Goal: Task Accomplishment & Management: Use online tool/utility

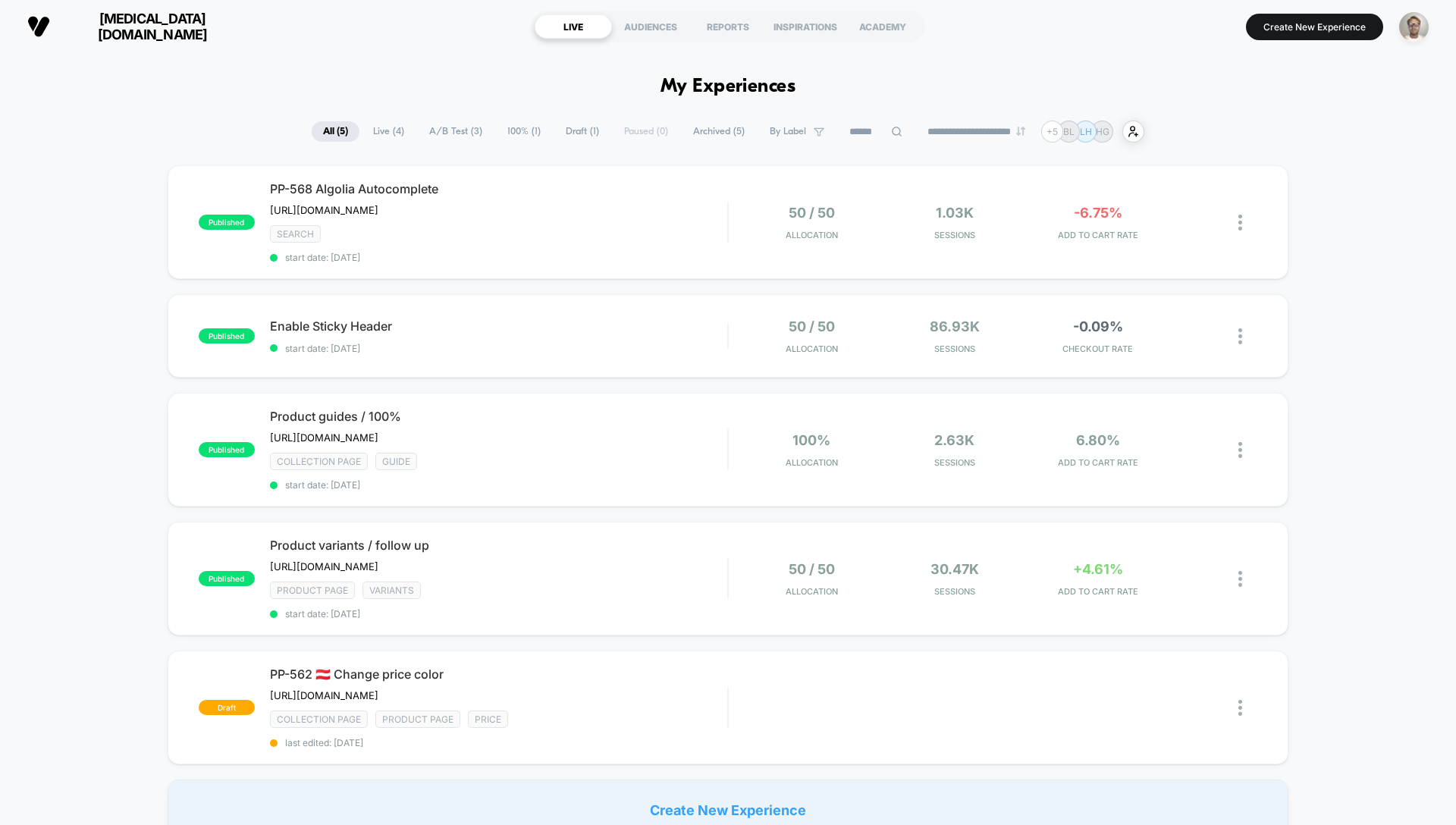
click at [138, 28] on span "[MEDICAL_DATA][DOMAIN_NAME]" at bounding box center [152, 27] width 182 height 32
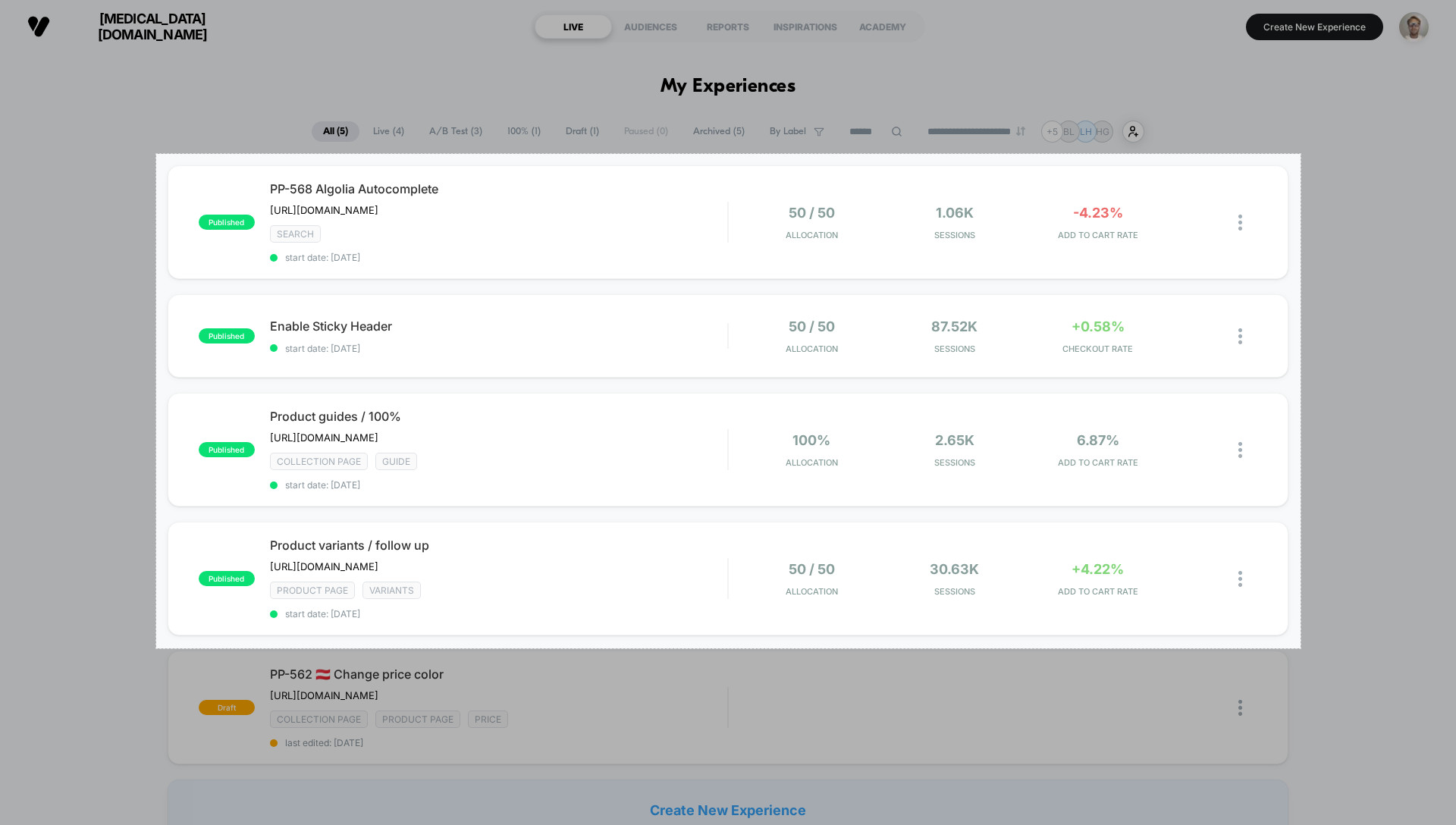
drag, startPoint x: 156, startPoint y: 154, endPoint x: 1301, endPoint y: 648, distance: 1247.0
click at [1301, 648] on div "1509 X 652" at bounding box center [728, 412] width 1456 height 825
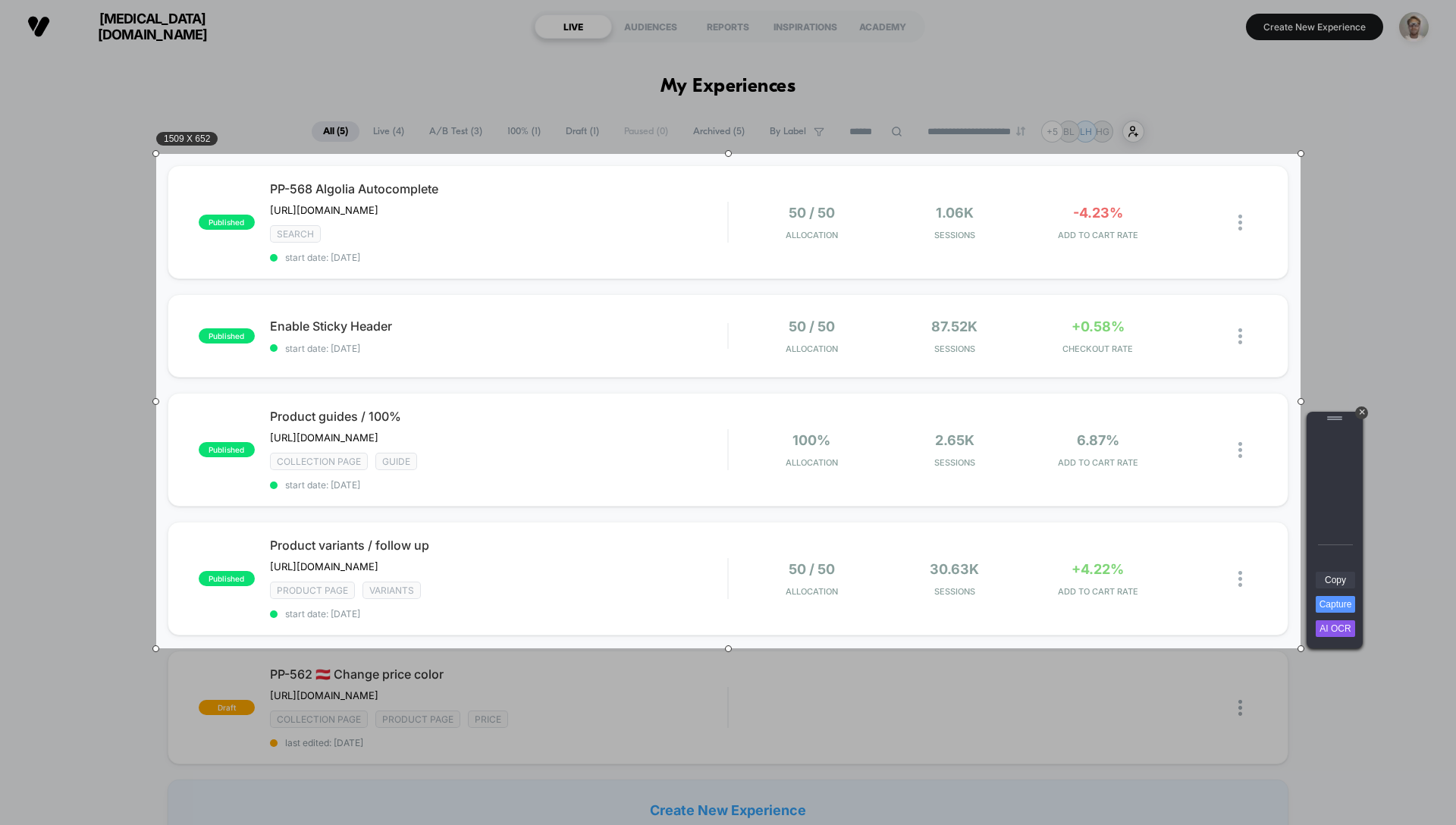
click at [1328, 584] on link "Copy" at bounding box center [1335, 580] width 39 height 16
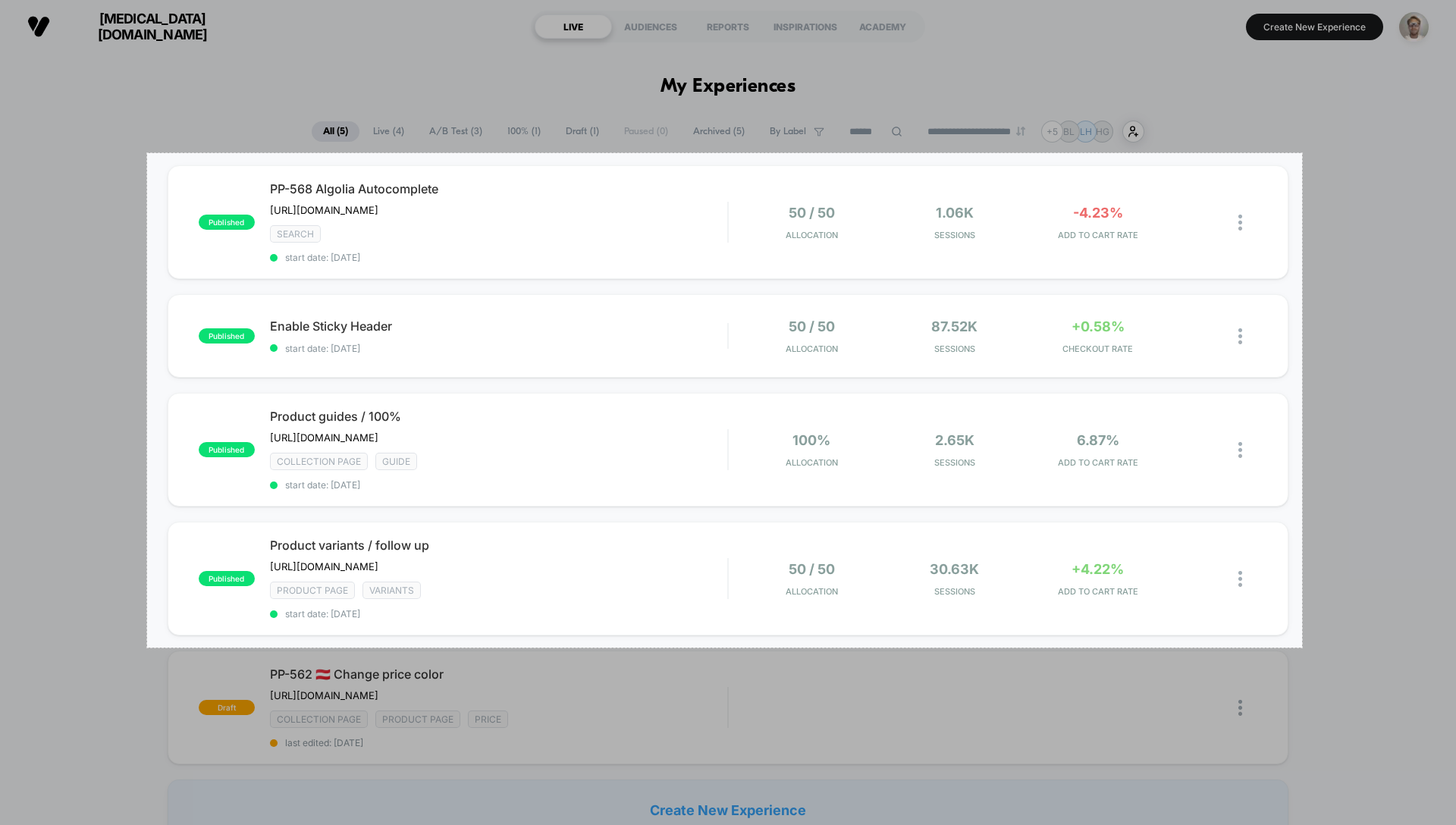
drag, startPoint x: 148, startPoint y: 152, endPoint x: 1302, endPoint y: 647, distance: 1255.7
click at [1302, 647] on div "1523 X 652" at bounding box center [728, 412] width 1456 height 825
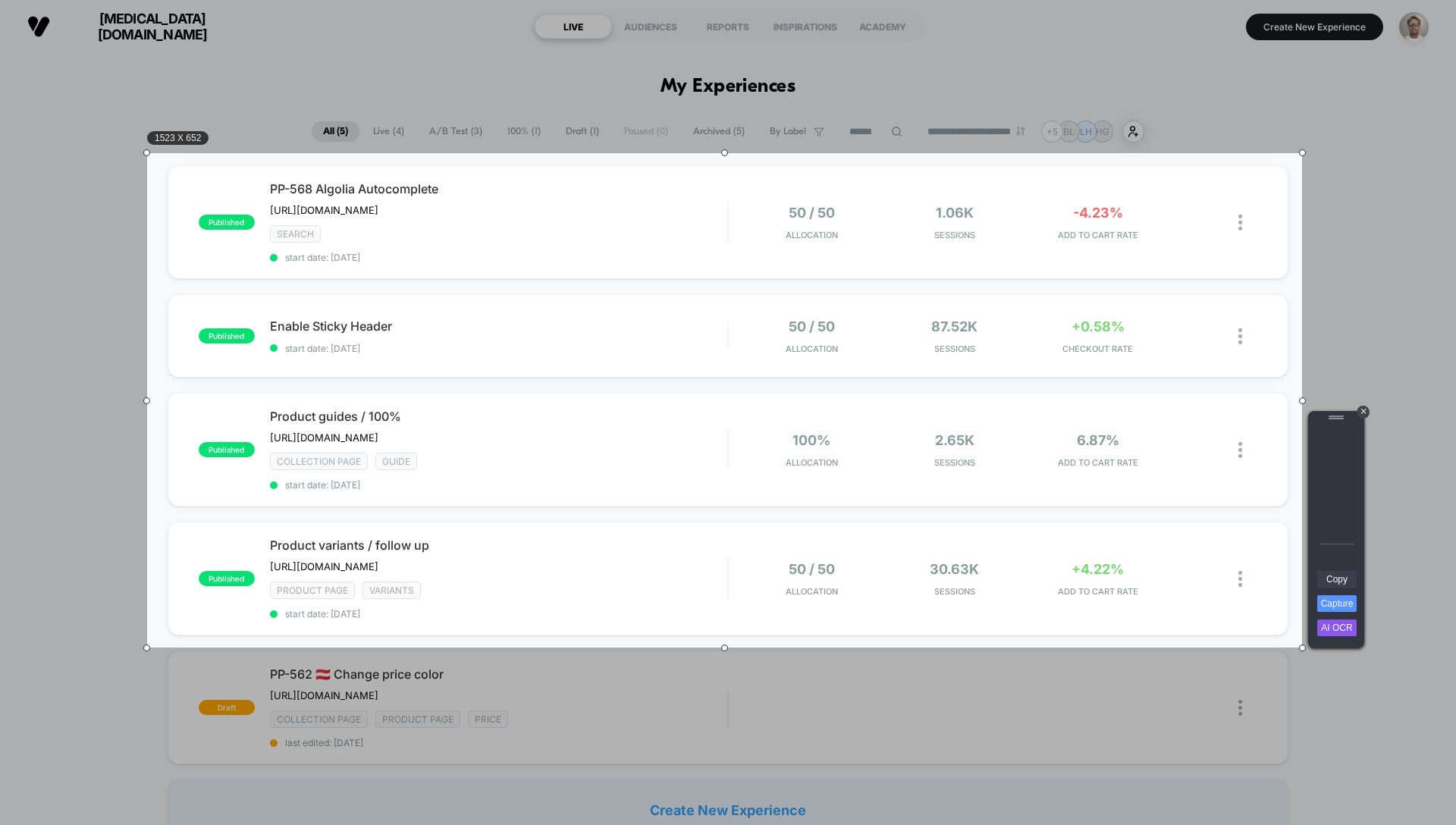
click at [1330, 585] on link "Copy" at bounding box center [1337, 579] width 39 height 16
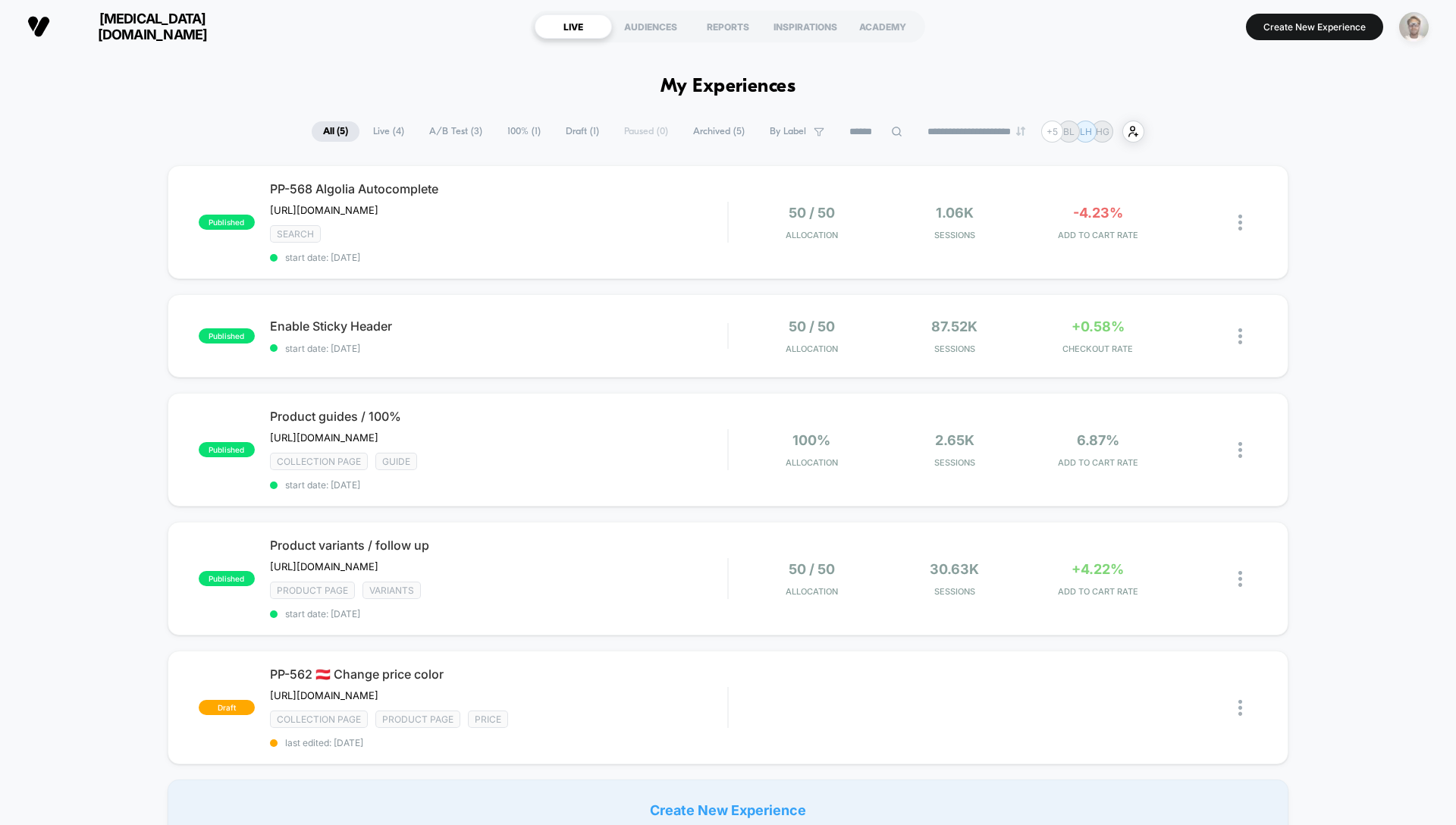
click at [1413, 27] on img "button" at bounding box center [1414, 27] width 29 height 29
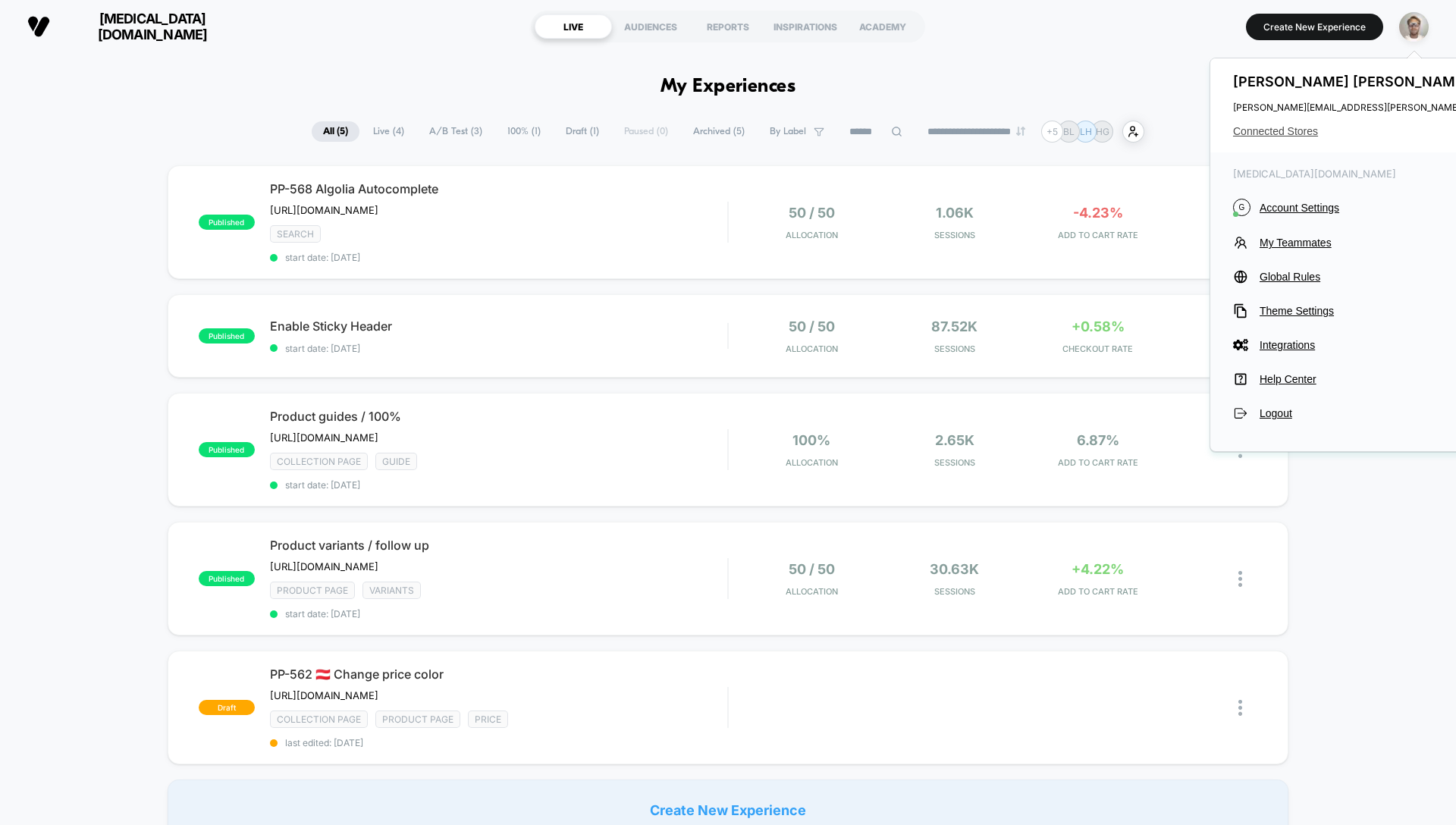
click at [1306, 130] on span "Connected Stores" at bounding box center [1420, 130] width 375 height 12
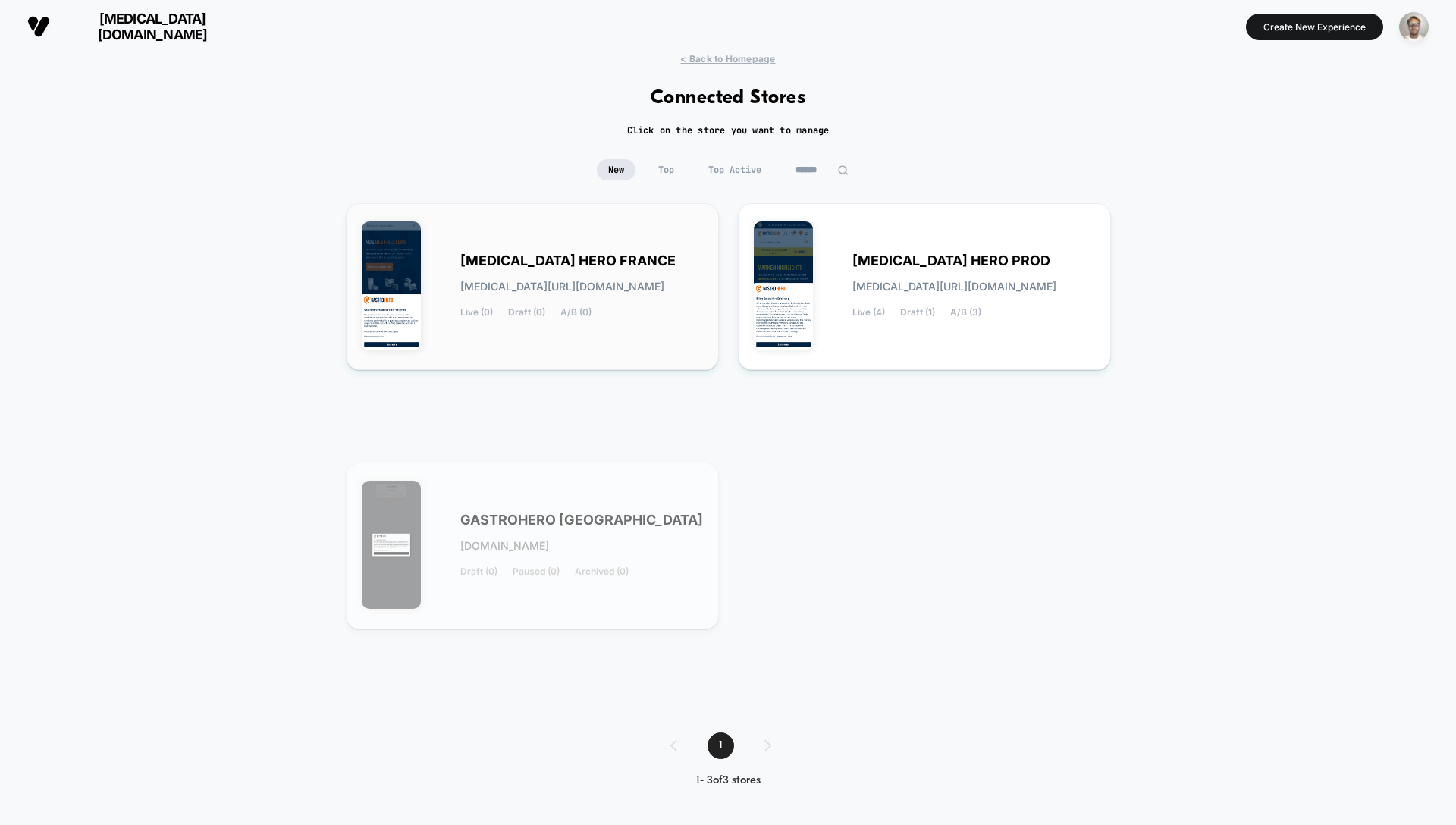
click at [620, 262] on span "[MEDICAL_DATA] HERO FRANCE" at bounding box center [568, 261] width 215 height 11
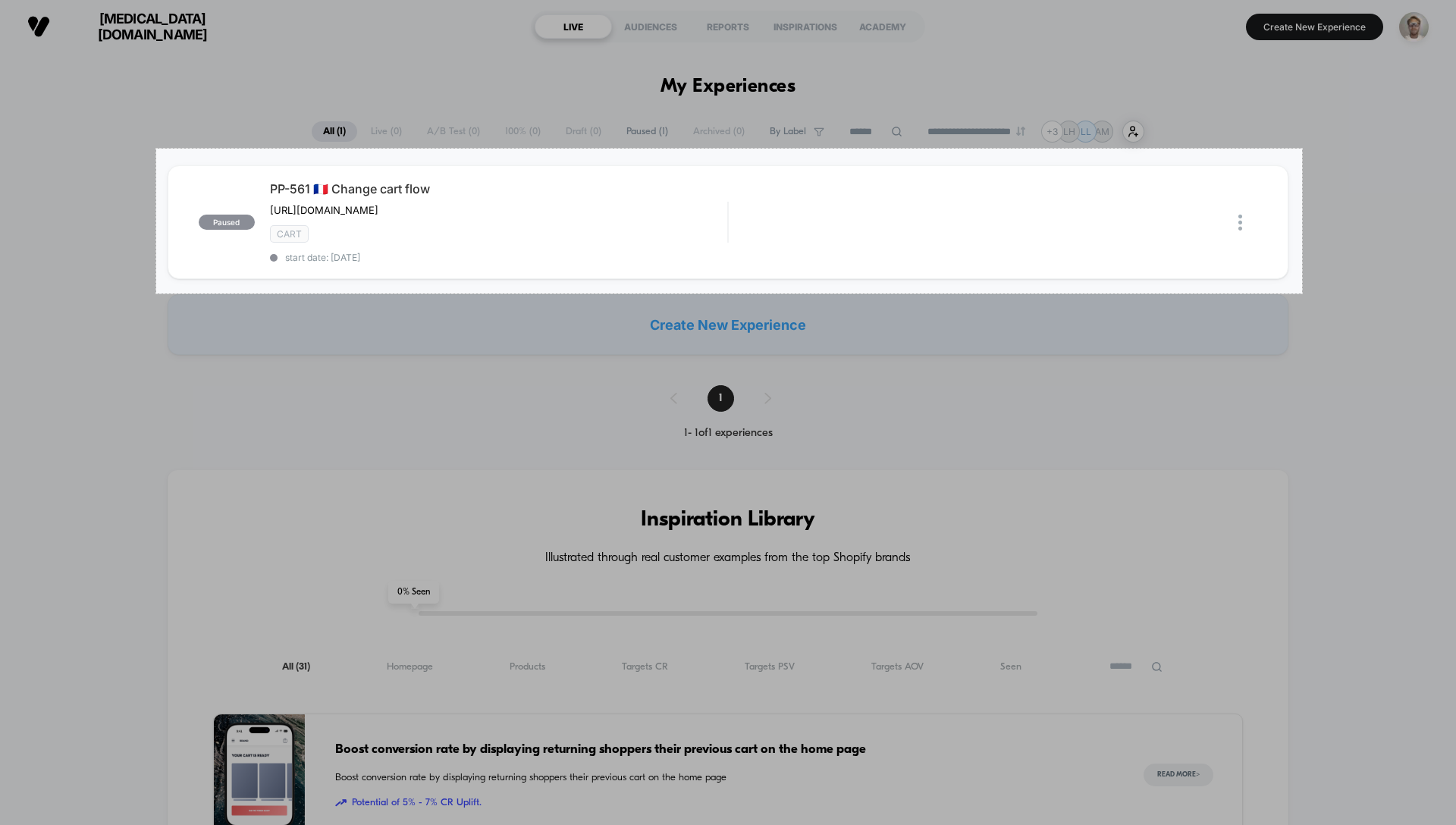
drag, startPoint x: 191, startPoint y: 165, endPoint x: 1302, endPoint y: 293, distance: 1118.3
click at [1302, 293] on div "1511 X 191" at bounding box center [728, 412] width 1456 height 825
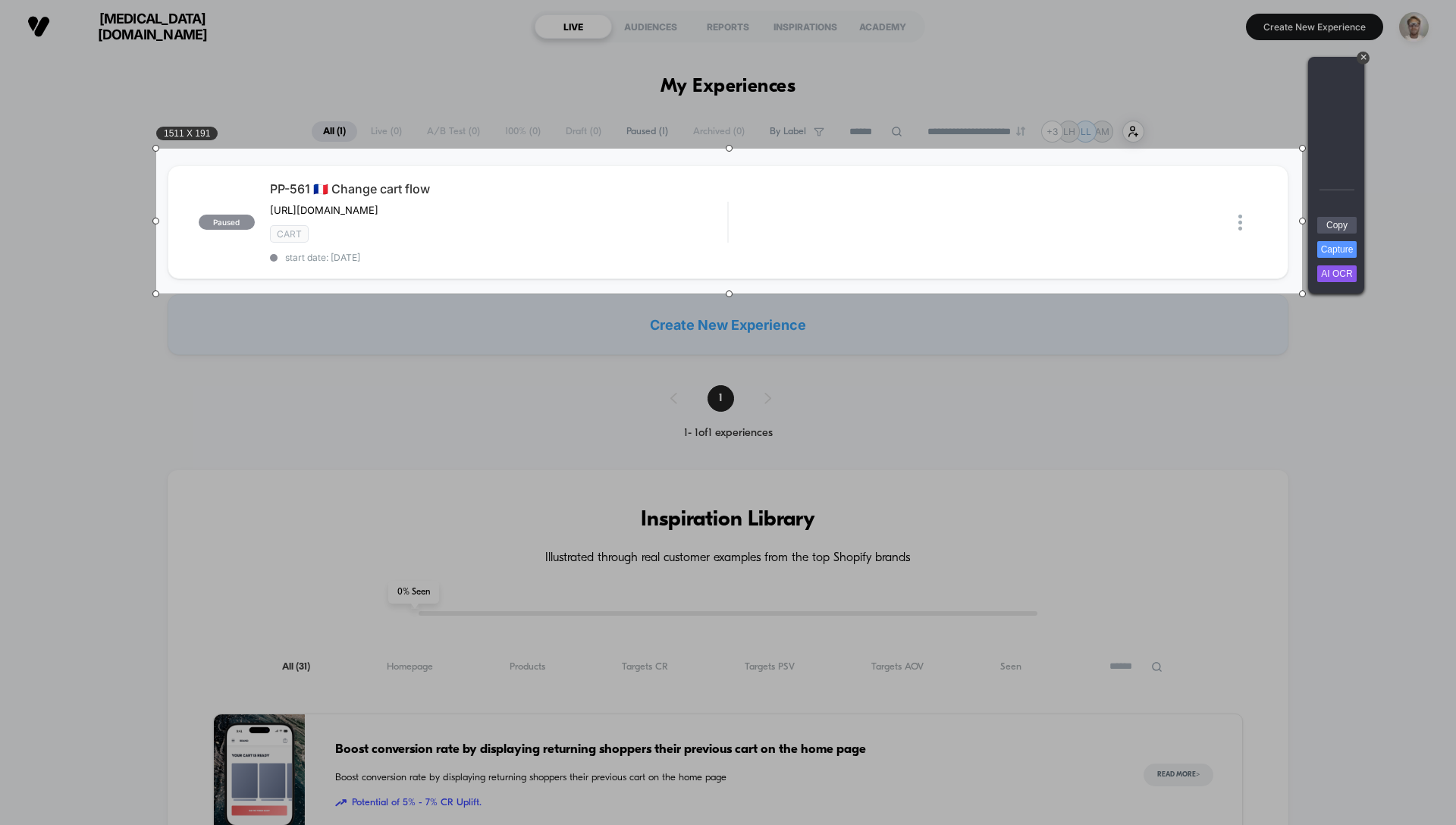
click at [1249, 226] on div "1511 X 191" at bounding box center [729, 221] width 1146 height 145
click at [1172, 244] on div "1511 X 191" at bounding box center [729, 221] width 1146 height 145
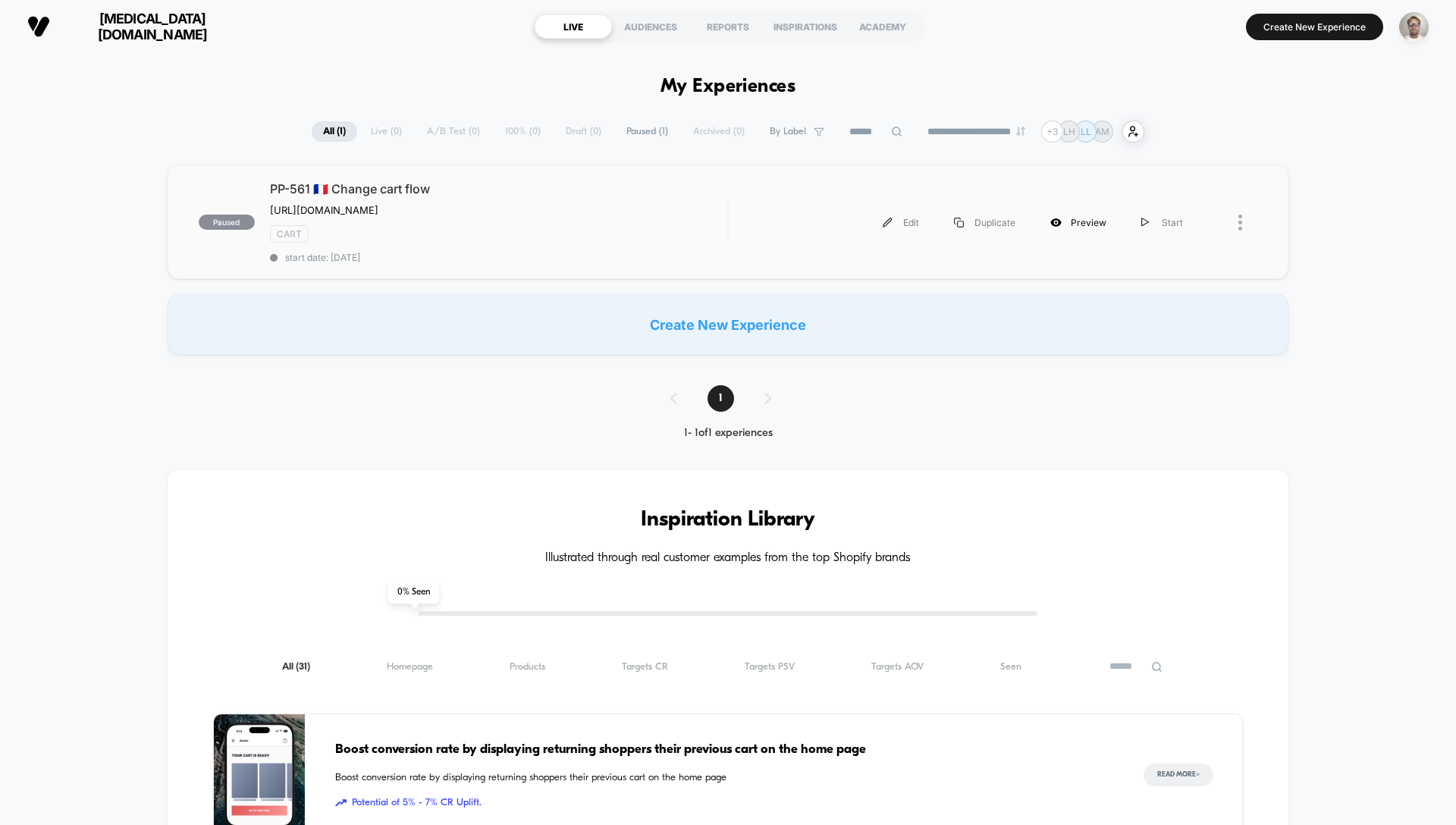
click at [1044, 225] on div "Preview" at bounding box center [1078, 222] width 91 height 34
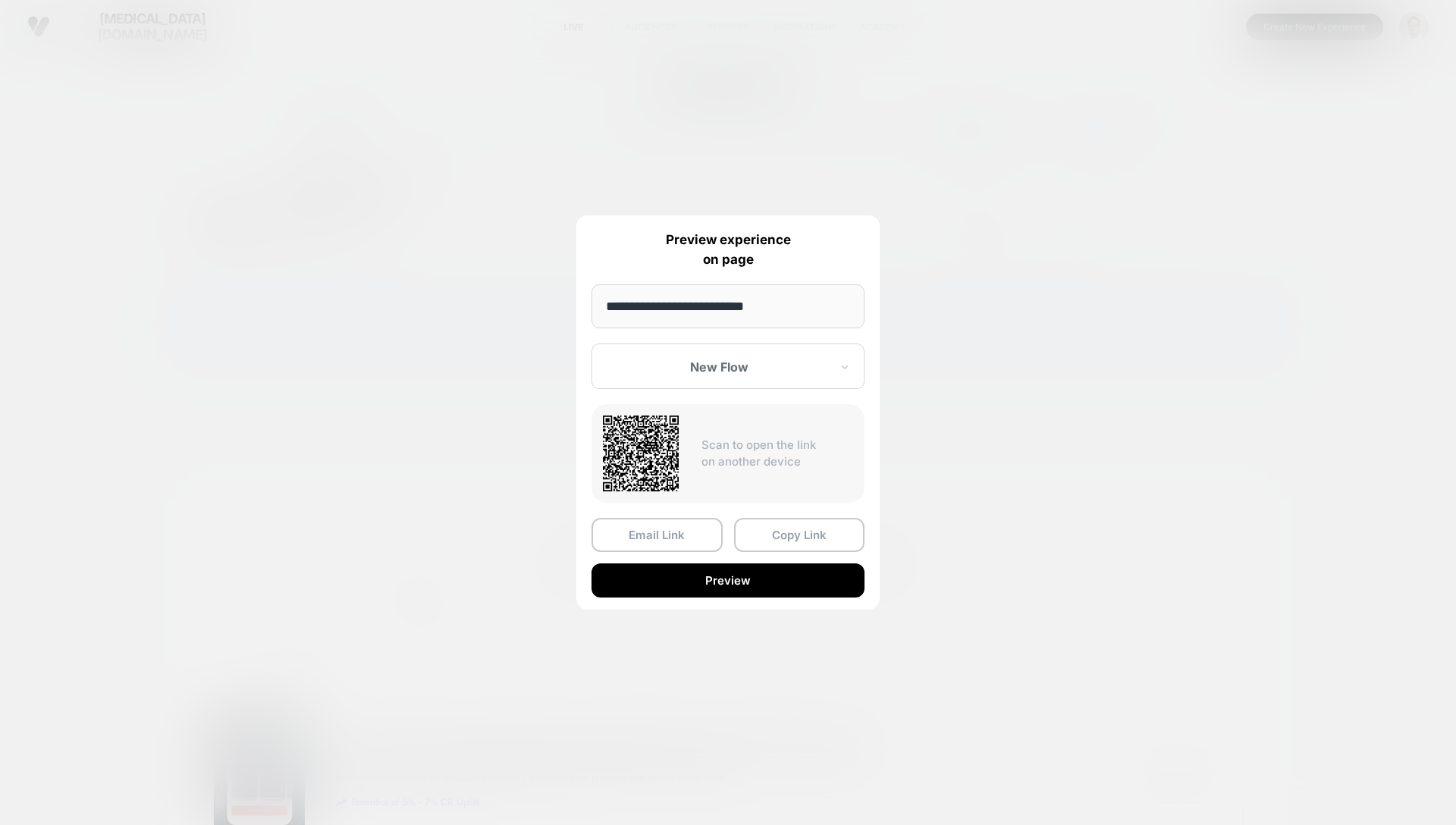
click at [911, 188] on div at bounding box center [728, 412] width 1456 height 825
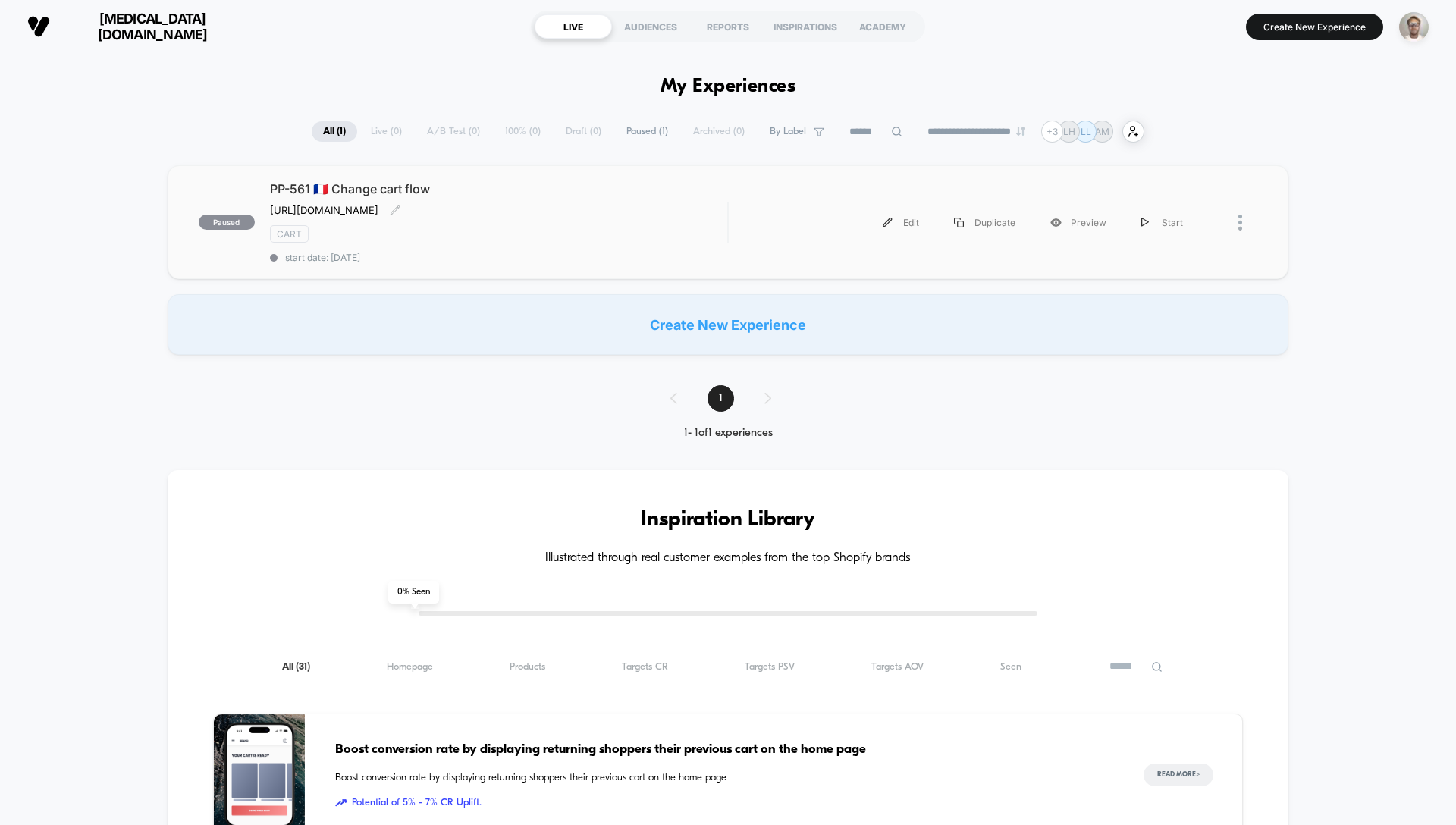
click at [566, 235] on div "CART" at bounding box center [498, 234] width 458 height 17
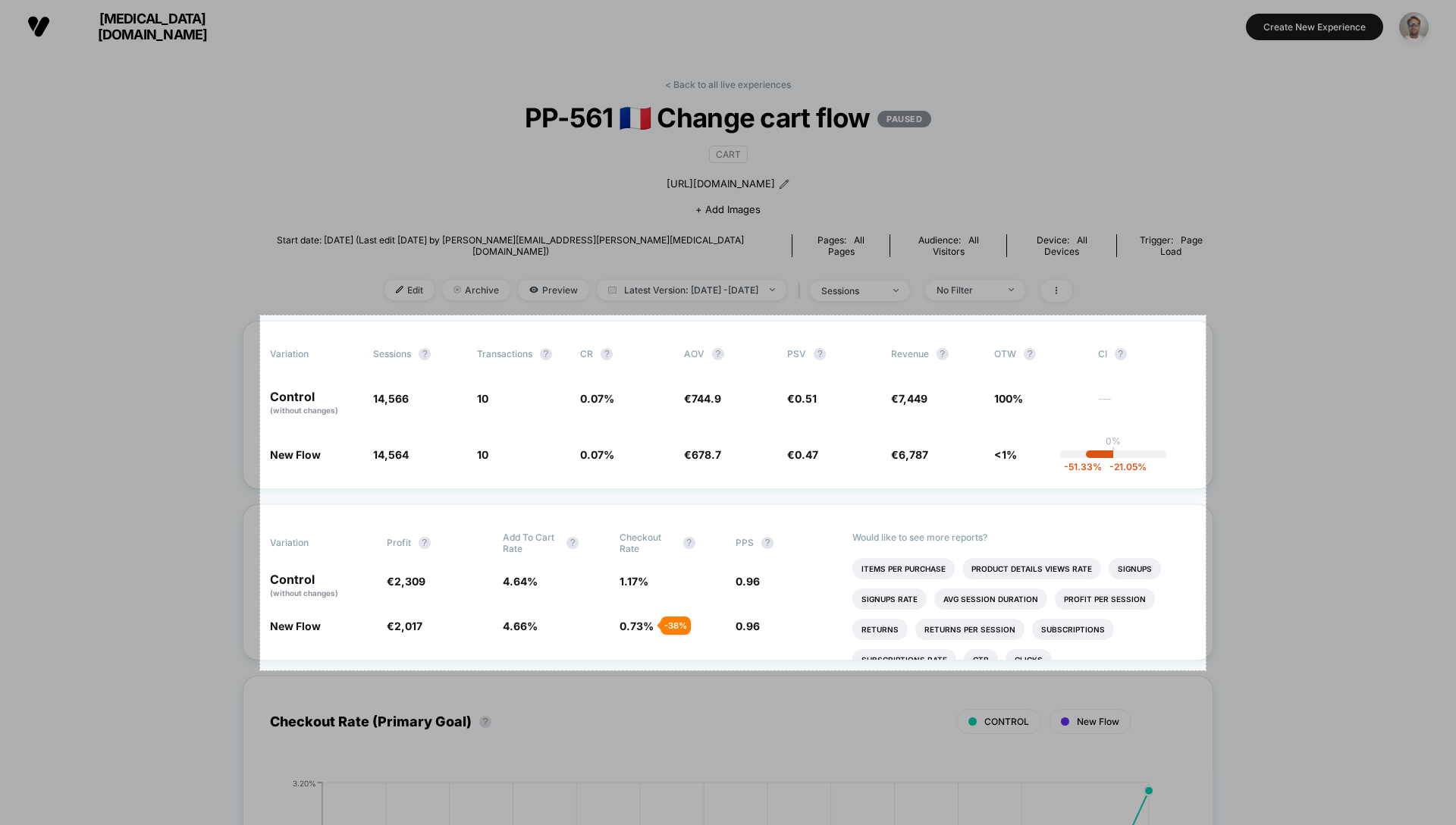
drag, startPoint x: 260, startPoint y: 315, endPoint x: 1206, endPoint y: 670, distance: 1010.4
click at [1206, 670] on div "1247 X 468" at bounding box center [728, 412] width 1456 height 825
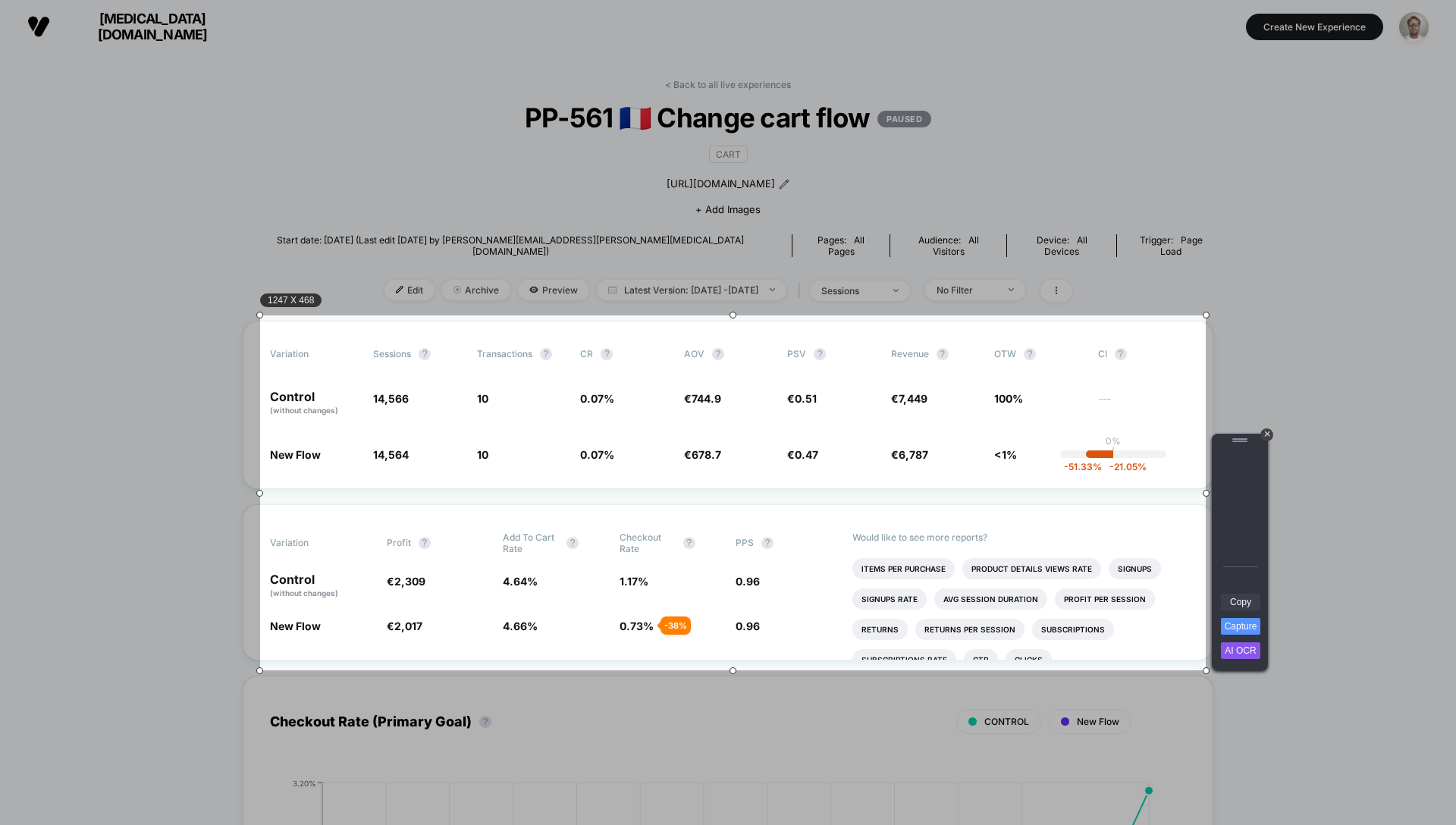
click at [1238, 606] on link "Copy" at bounding box center [1241, 602] width 39 height 16
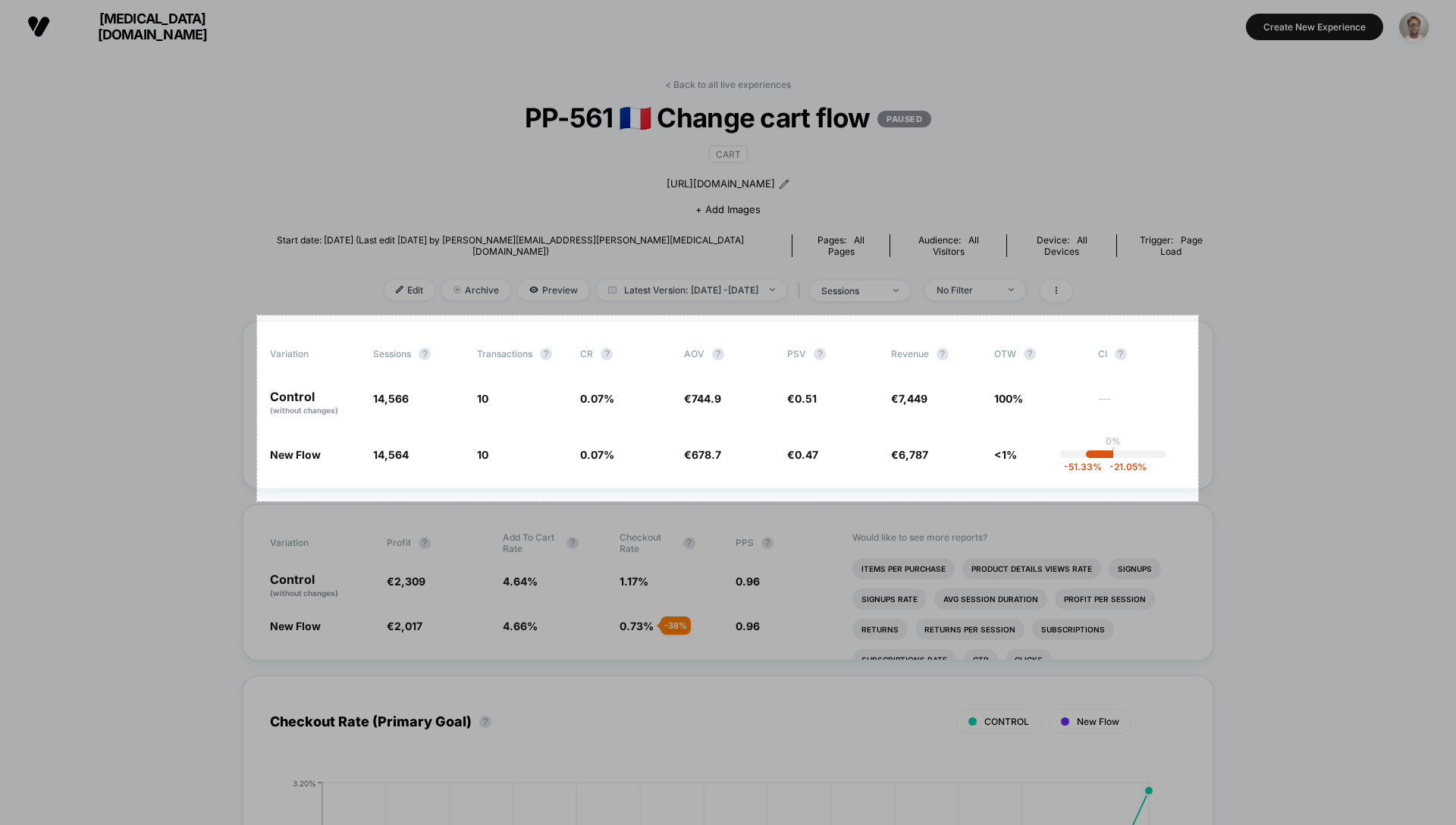
drag, startPoint x: 257, startPoint y: 315, endPoint x: 1197, endPoint y: 500, distance: 958.0
click at [1197, 501] on div "1241 X 245" at bounding box center [728, 412] width 1456 height 825
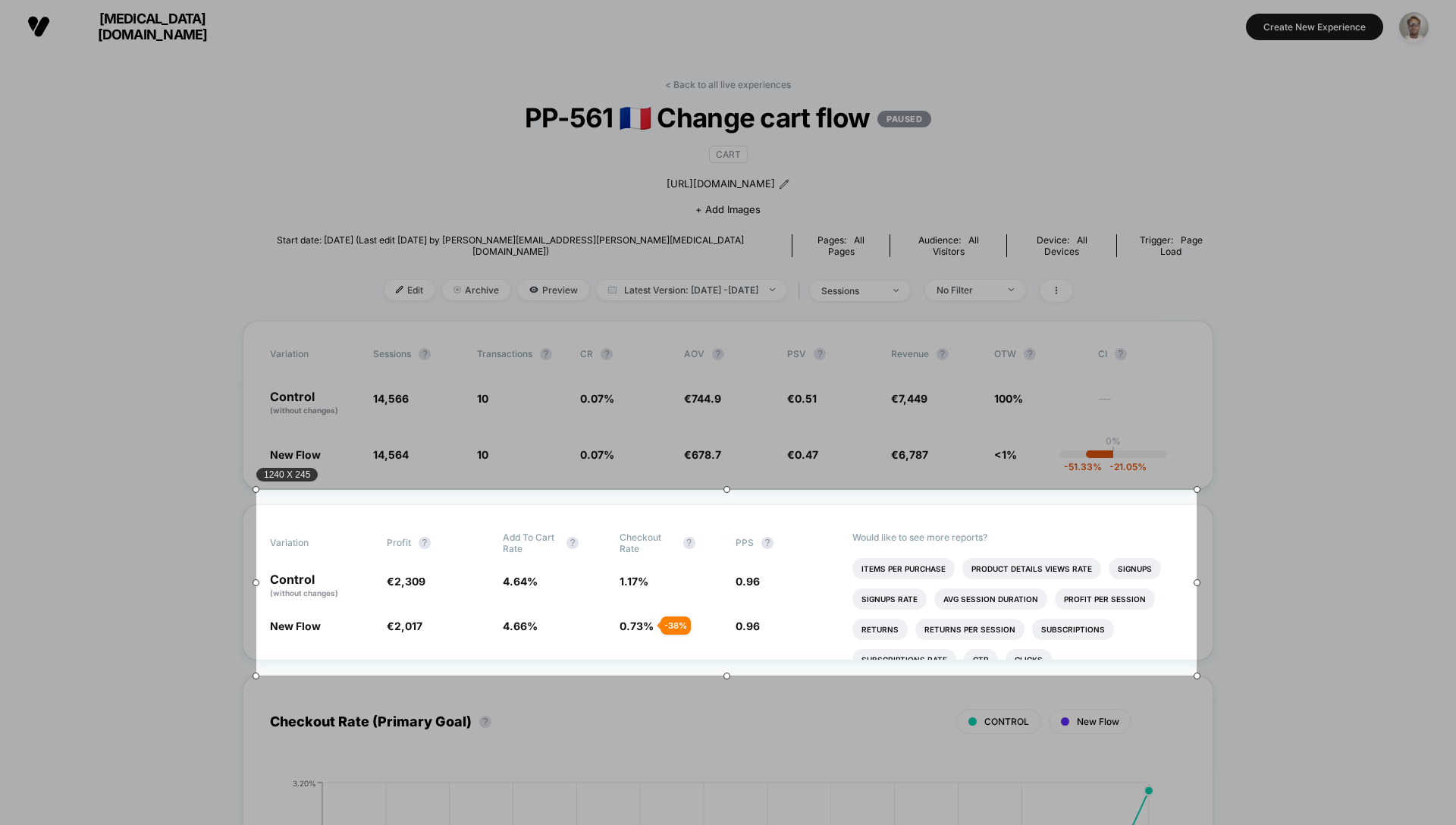
drag, startPoint x: 1077, startPoint y: 402, endPoint x: 1077, endPoint y: 577, distance: 175.0
click at [1077, 577] on div "1240 X 245" at bounding box center [727, 582] width 941 height 186
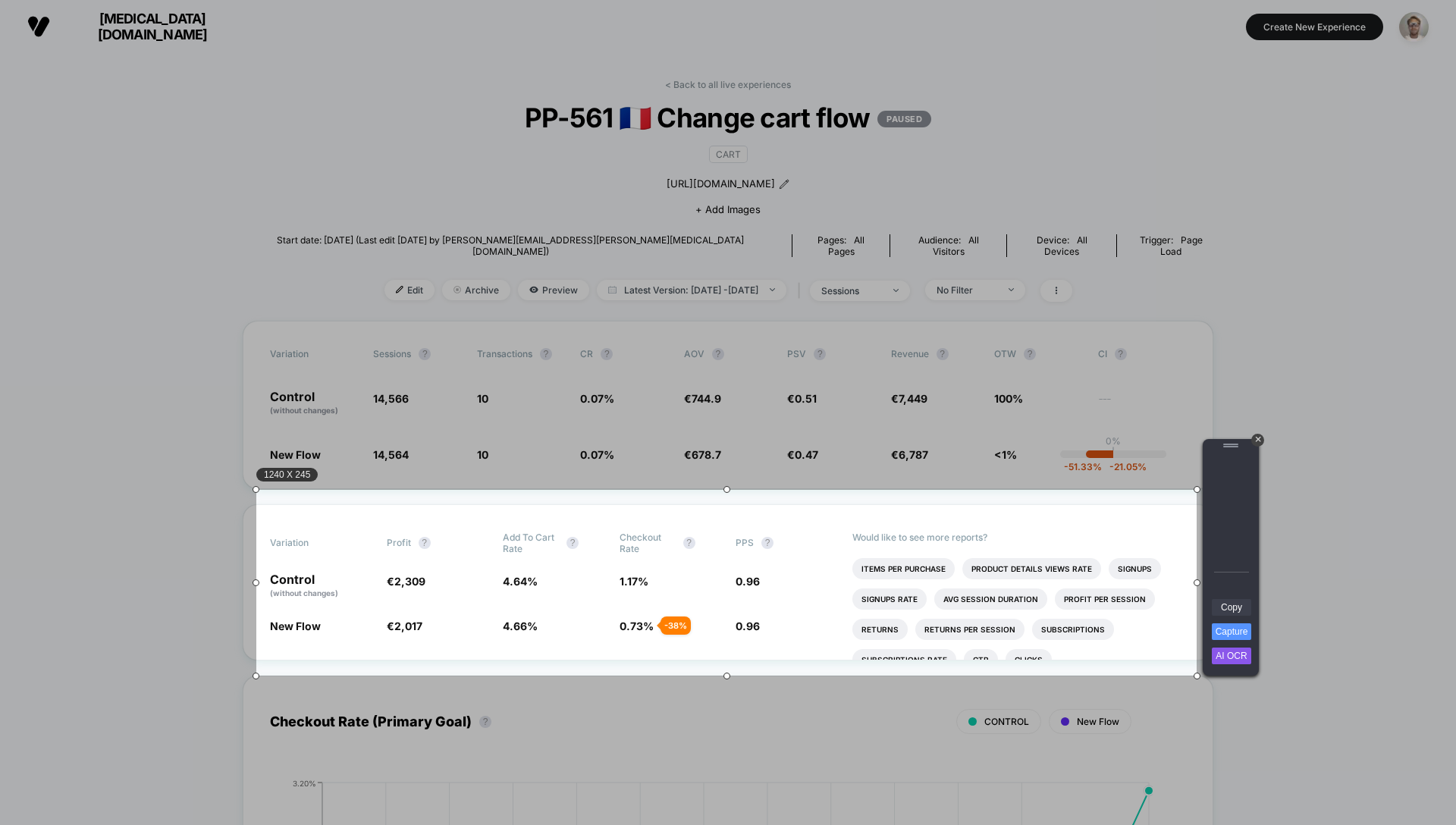
click at [1222, 606] on link "Copy" at bounding box center [1231, 607] width 39 height 16
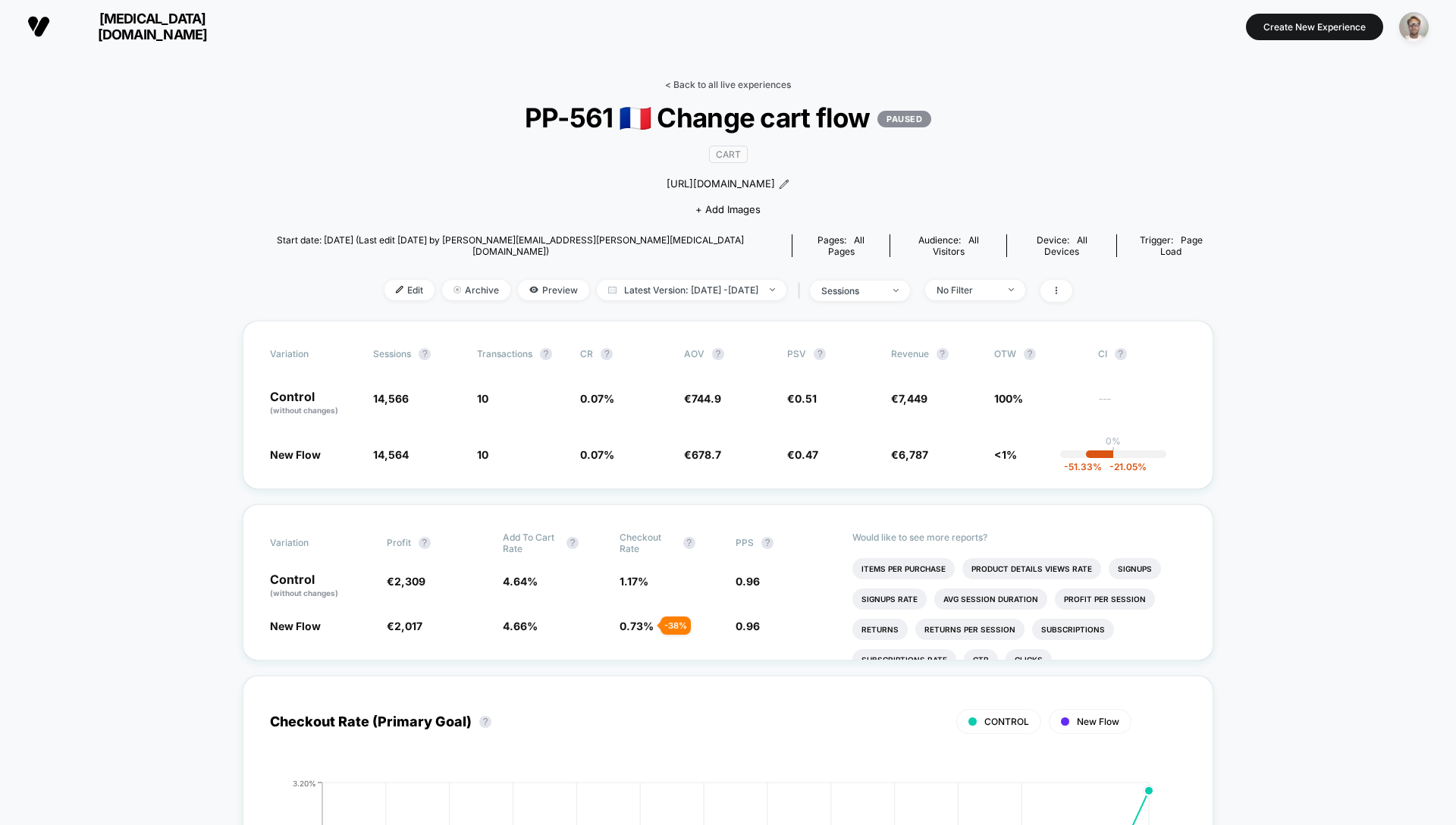
click at [756, 82] on link "< Back to all live experiences" at bounding box center [727, 84] width 126 height 11
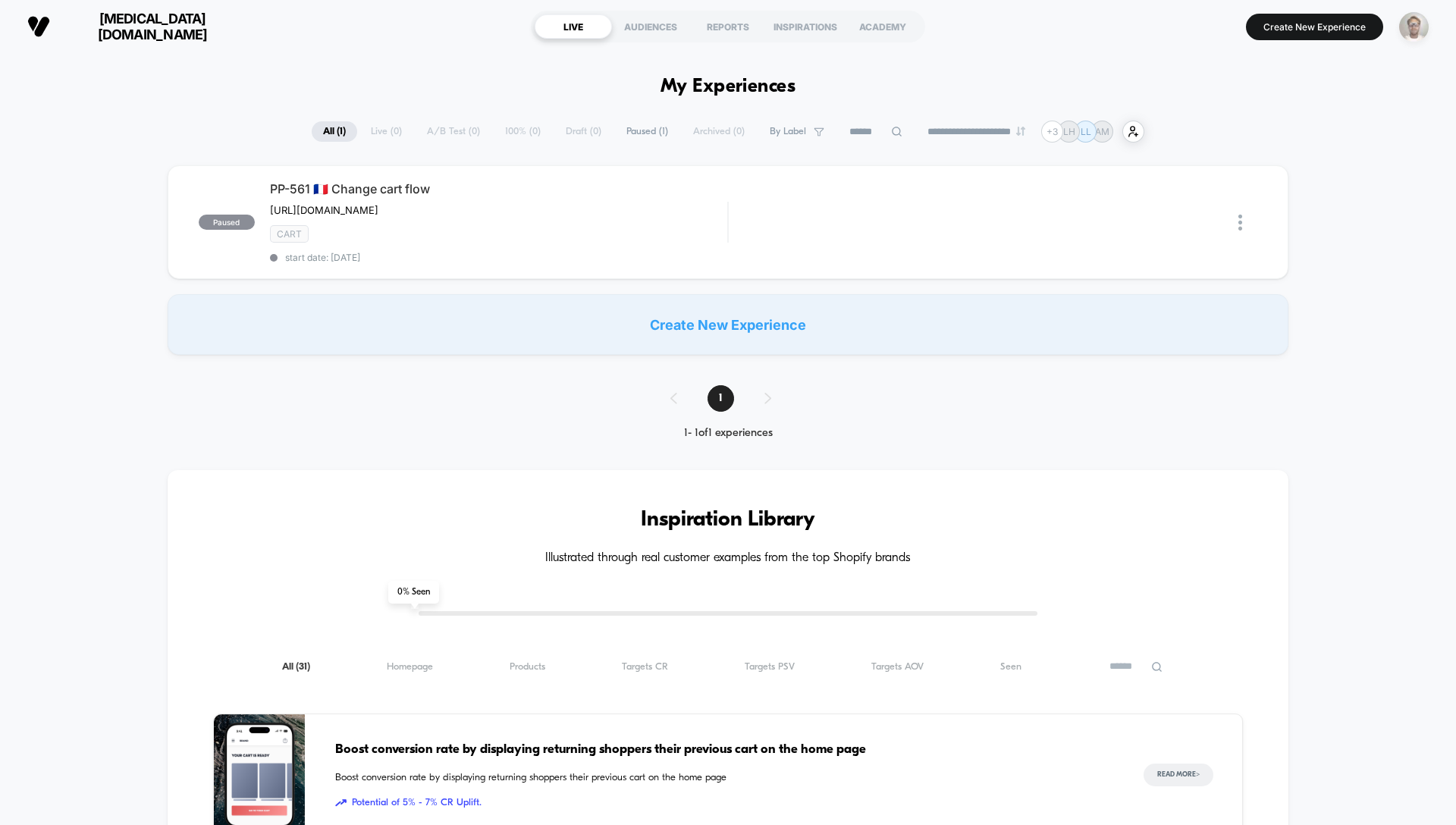
click at [1417, 28] on img "button" at bounding box center [1414, 27] width 29 height 29
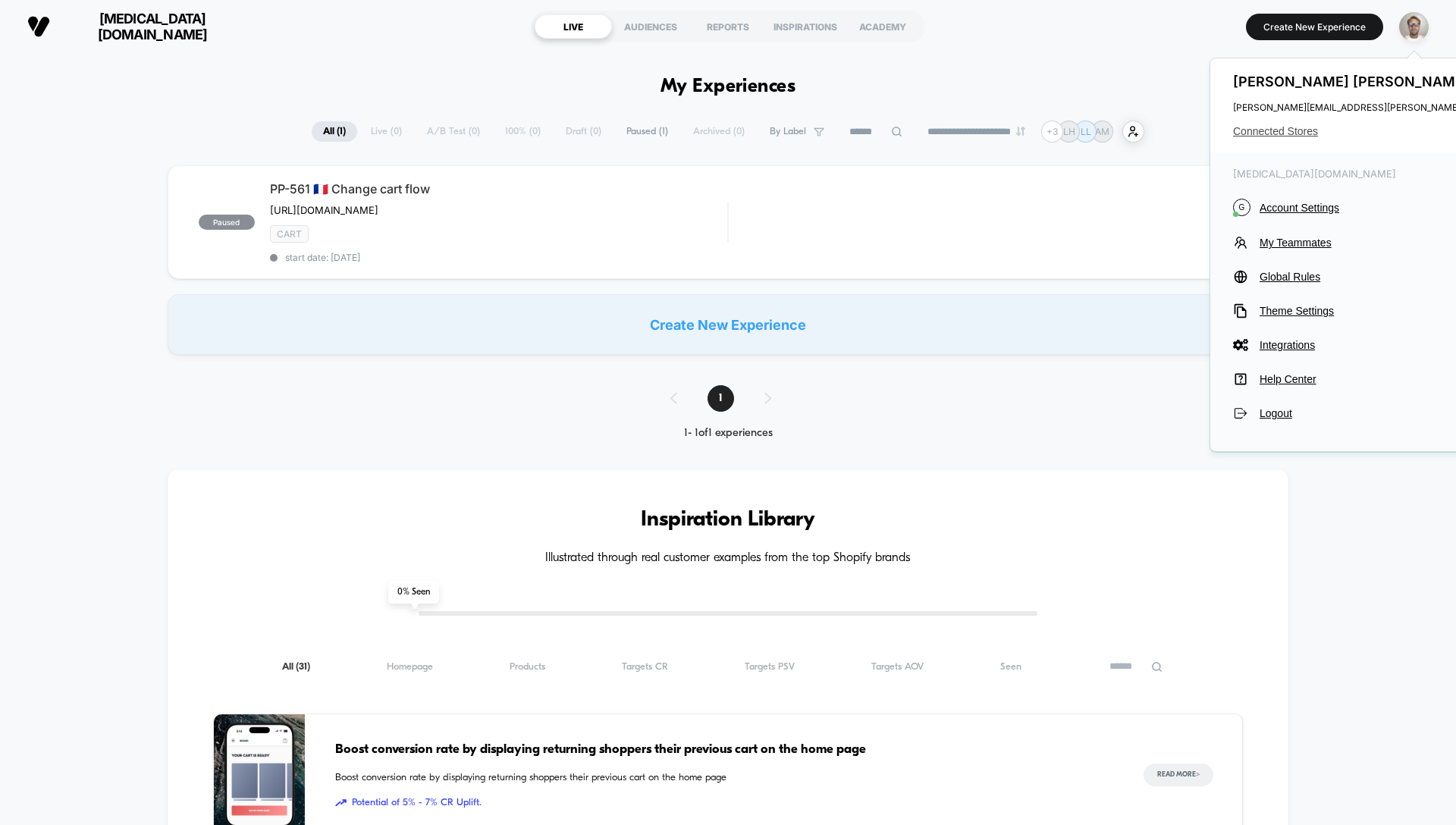
click at [1294, 126] on span "Connected Stores" at bounding box center [1420, 130] width 375 height 12
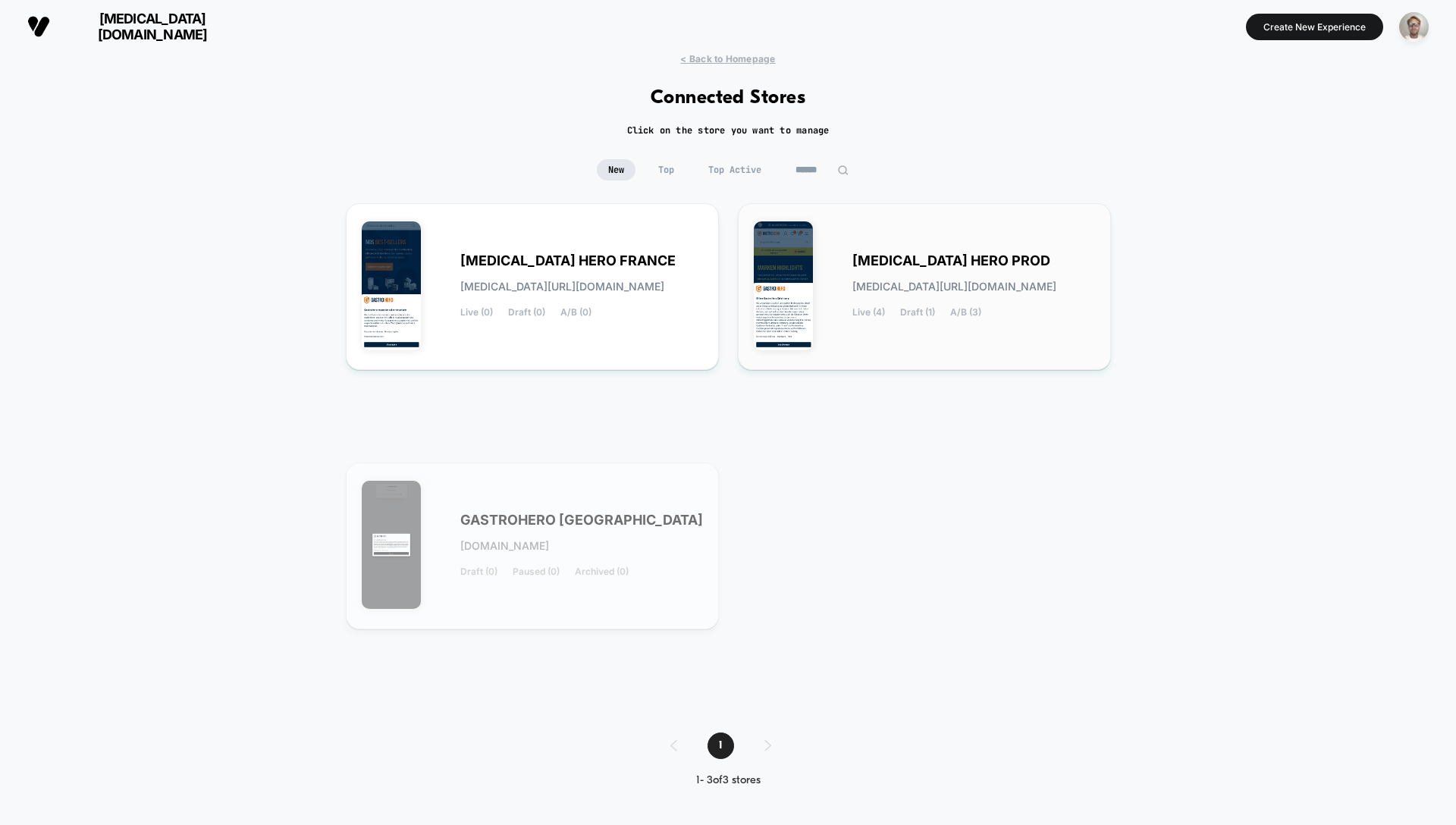
click at [942, 283] on span "[MEDICAL_DATA][URL][DOMAIN_NAME]" at bounding box center [954, 287] width 204 height 11
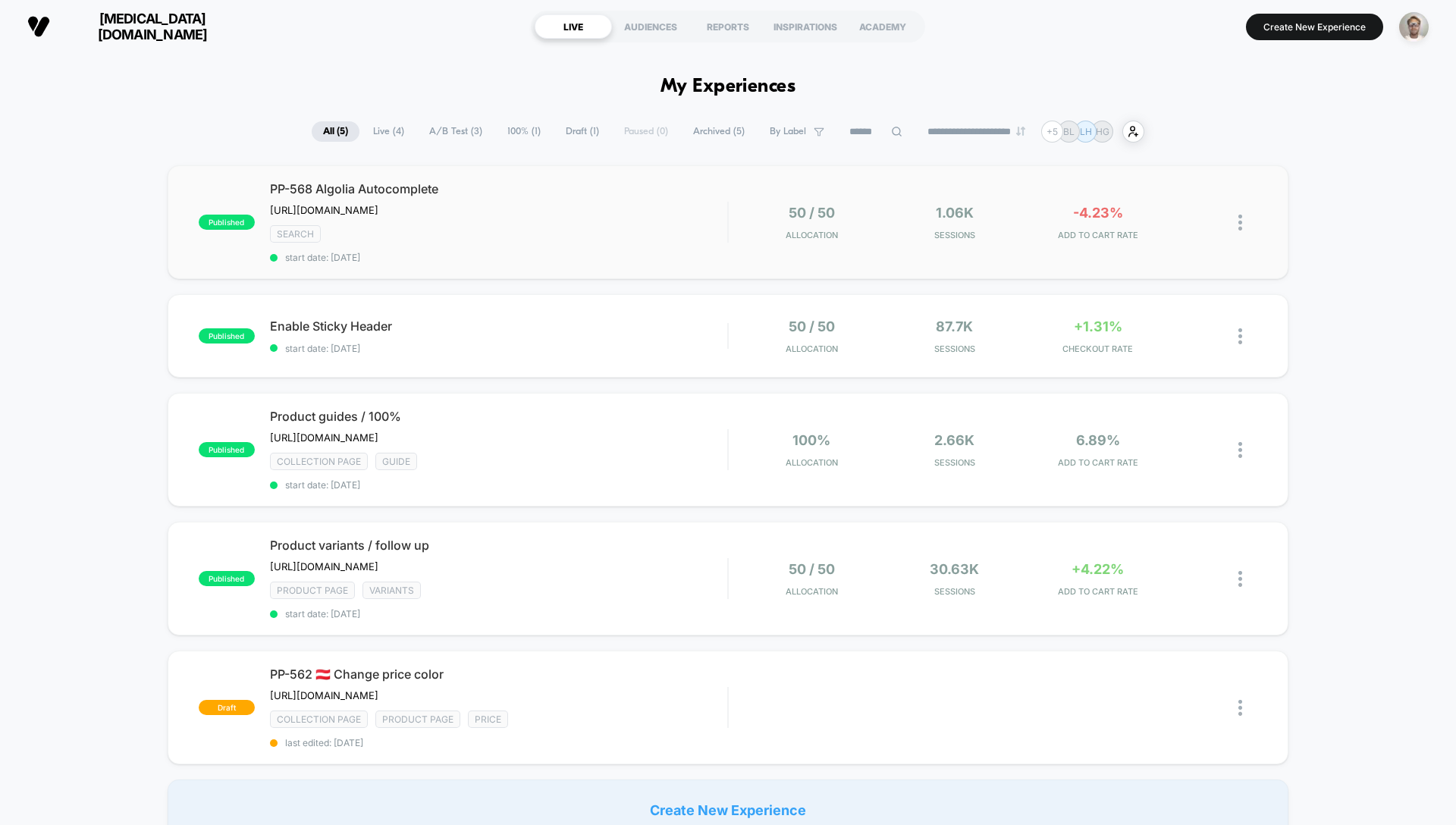
click at [617, 263] on span "start date: [DATE]" at bounding box center [498, 258] width 458 height 11
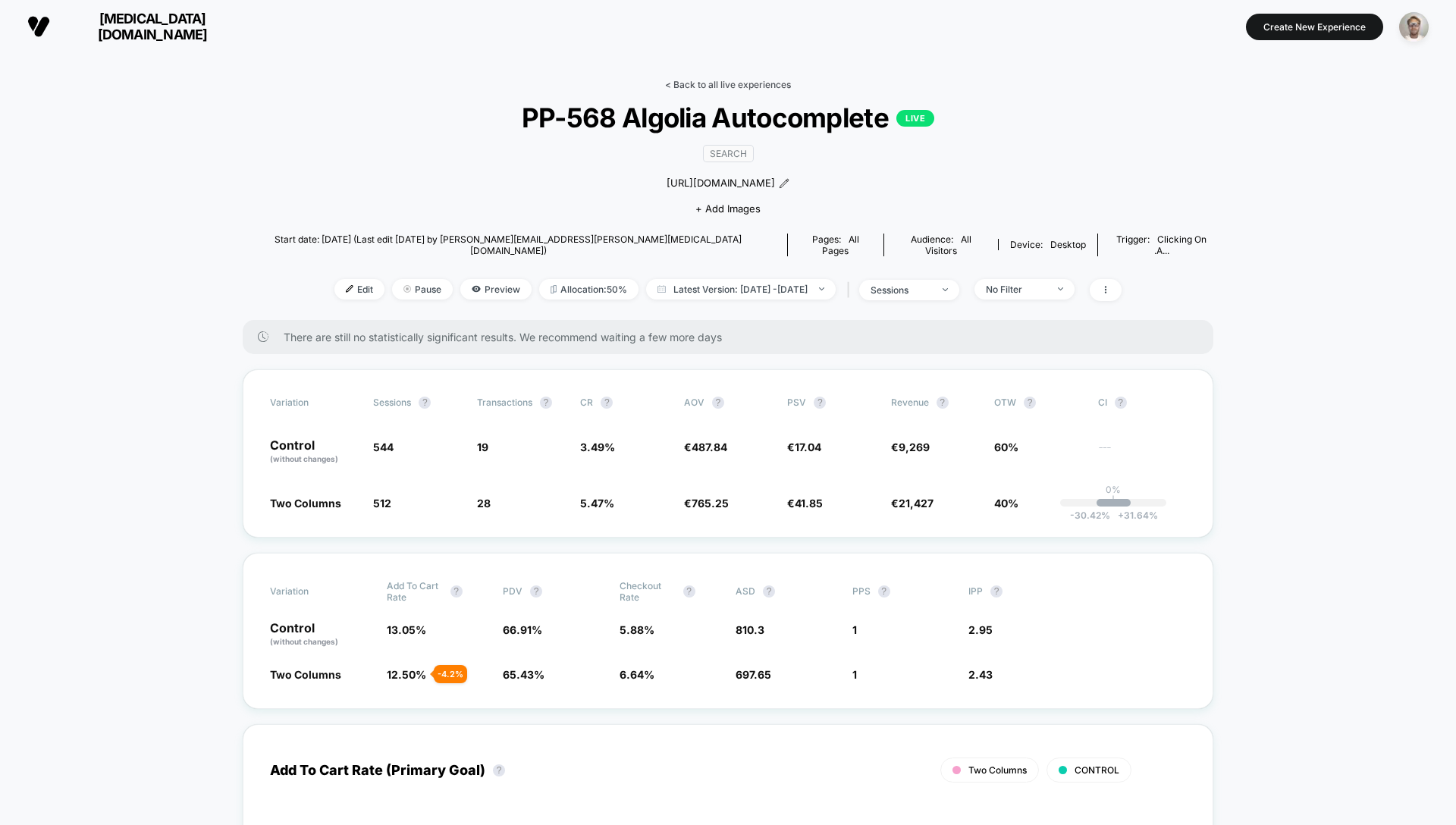
click at [703, 82] on link "< Back to all live experiences" at bounding box center [727, 84] width 126 height 11
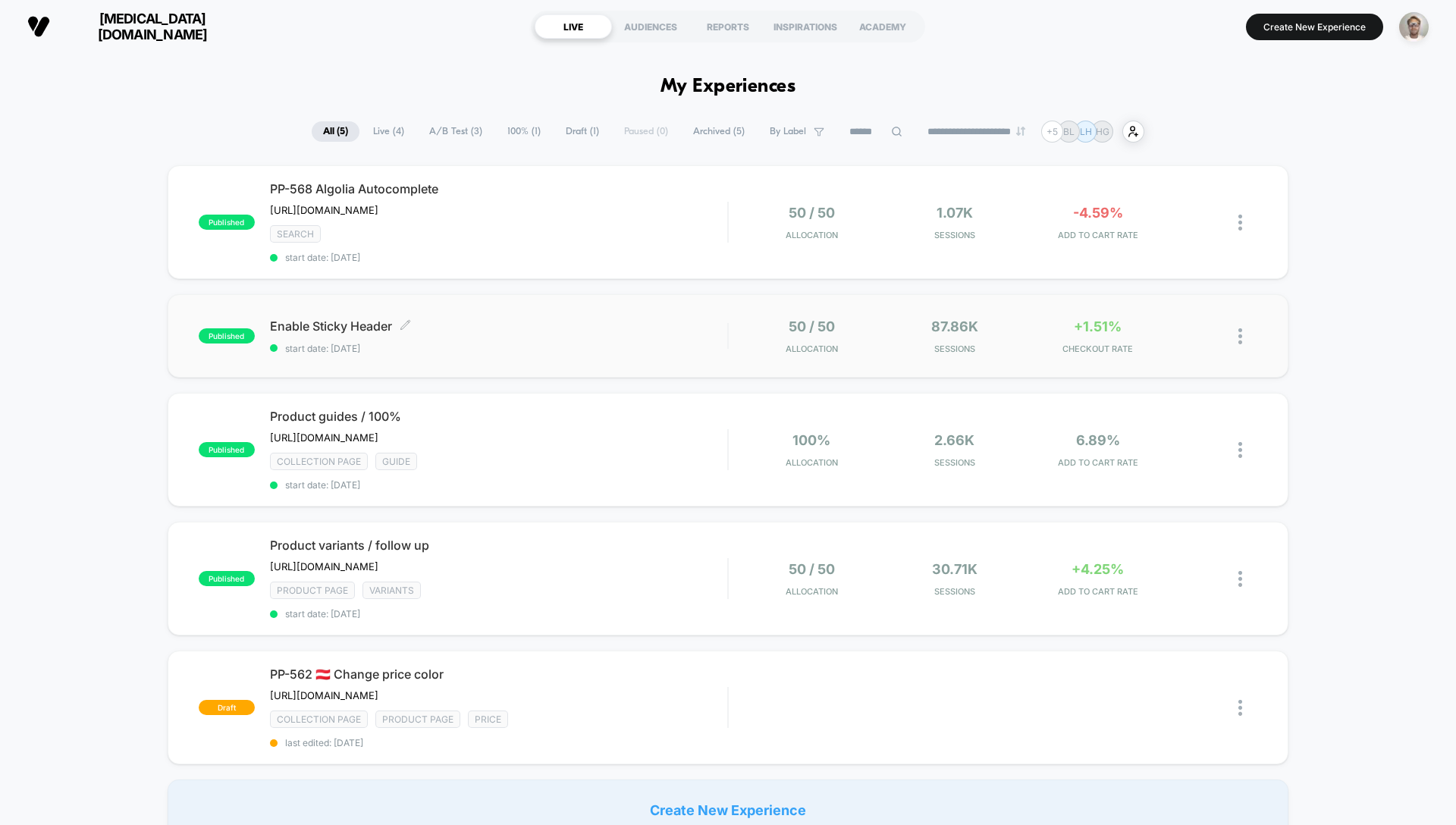
click at [596, 352] on span "start date: [DATE]" at bounding box center [498, 348] width 458 height 11
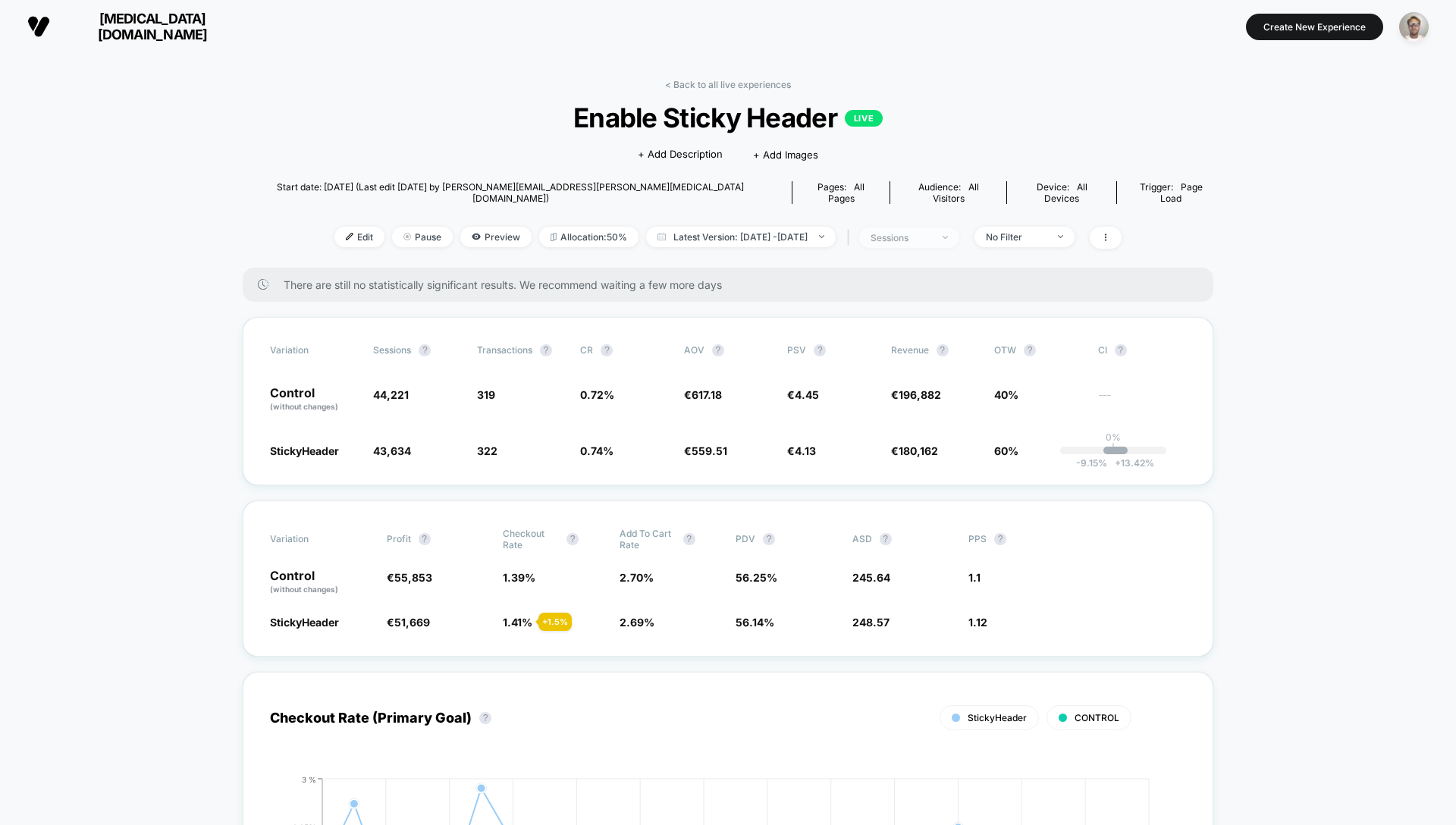
click at [932, 232] on div "sessions" at bounding box center [901, 237] width 61 height 11
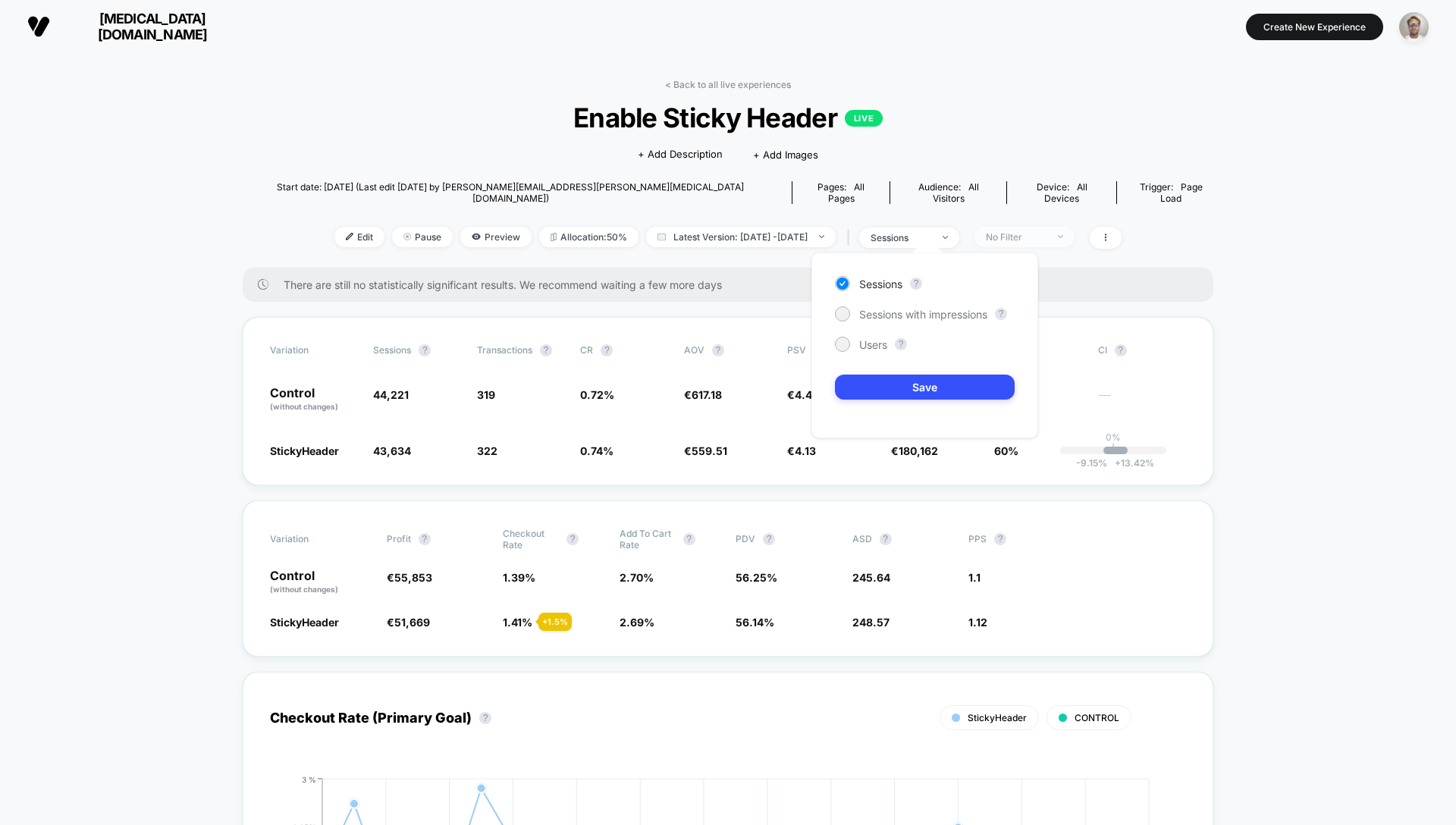
click at [1074, 226] on span "No Filter" at bounding box center [1024, 236] width 100 height 20
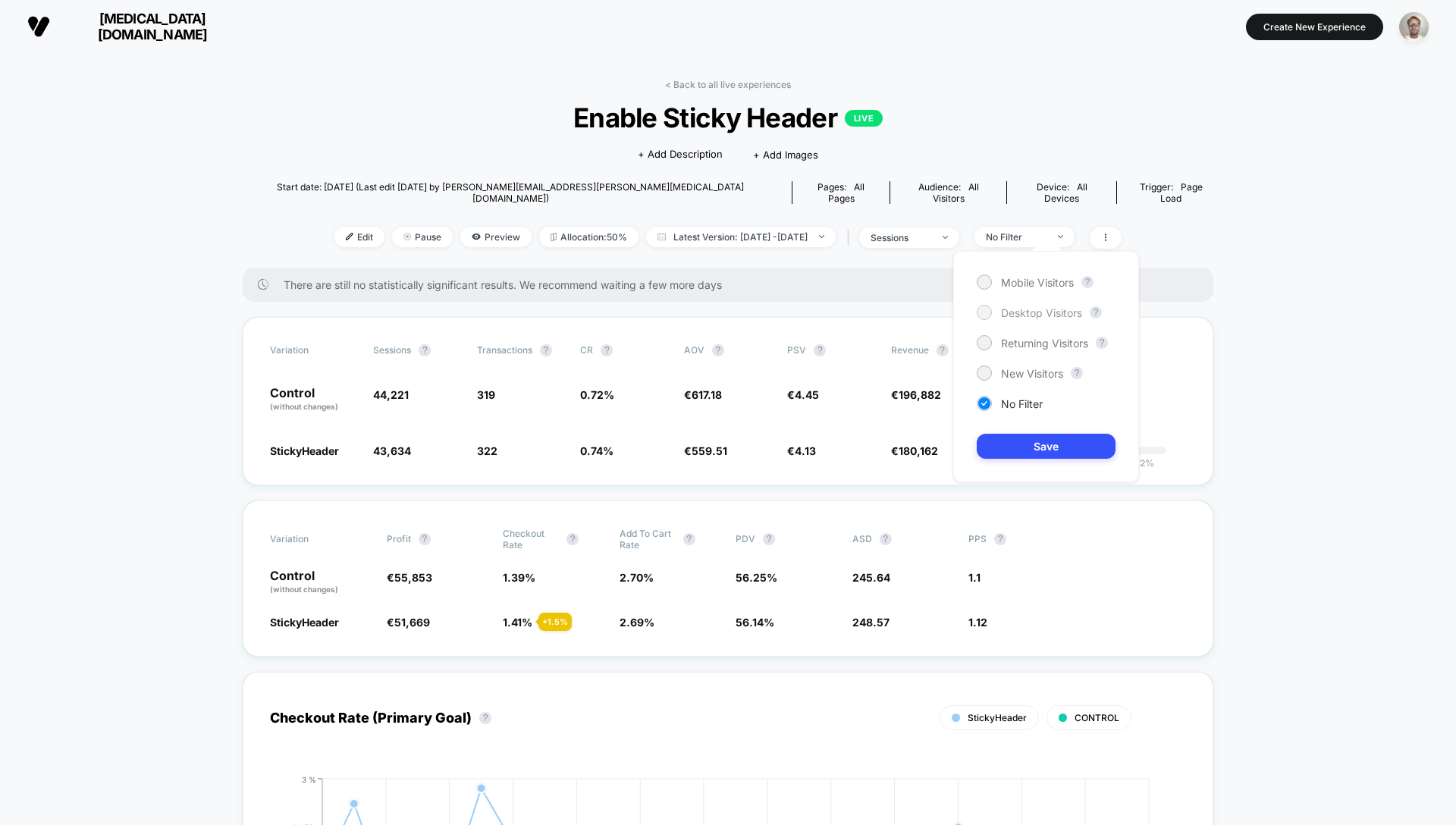
click at [1037, 314] on span "Desktop Visitors" at bounding box center [1042, 313] width 82 height 13
click at [1079, 450] on button "Save" at bounding box center [1045, 446] width 138 height 25
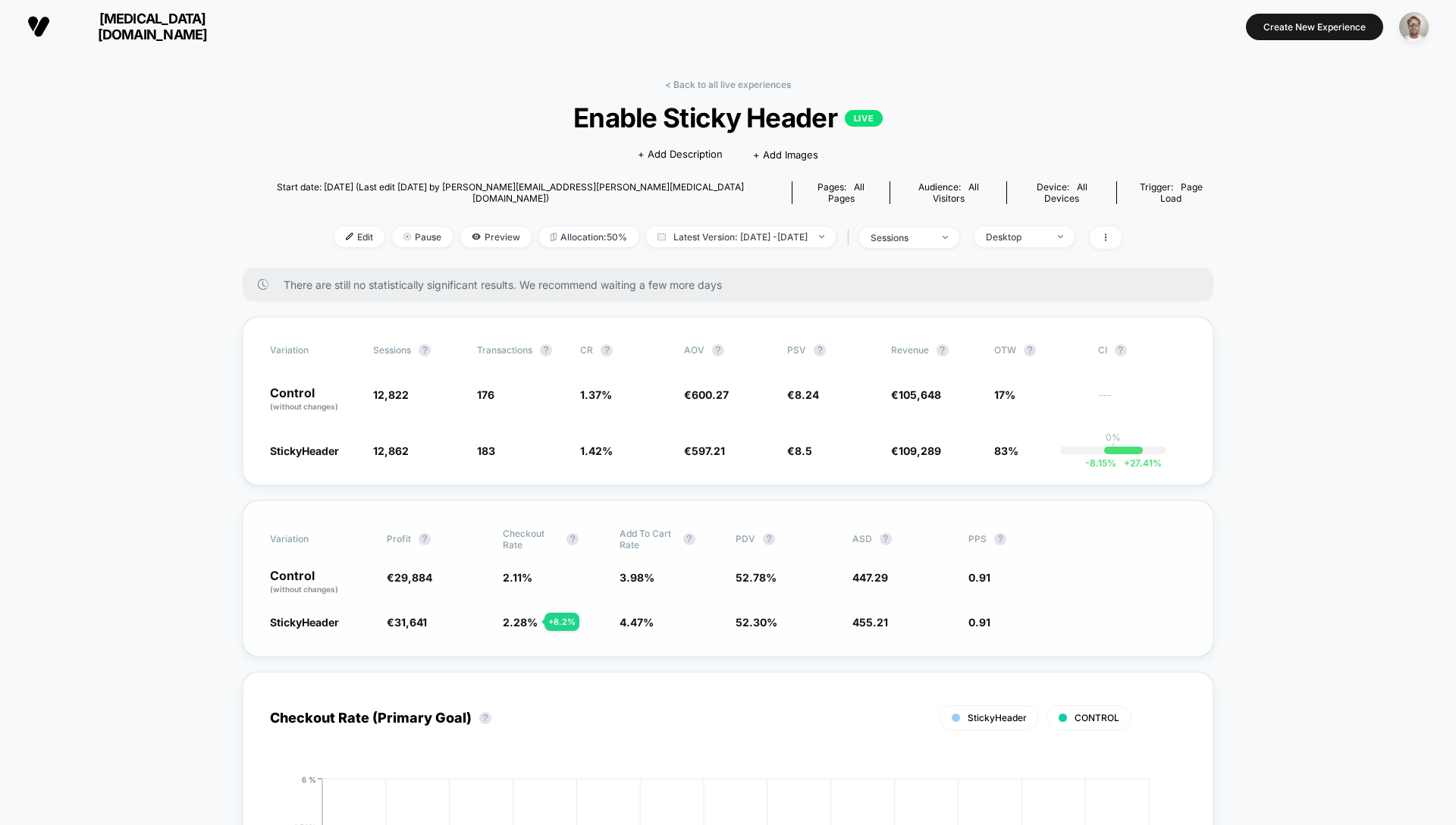
drag, startPoint x: 274, startPoint y: 366, endPoint x: 676, endPoint y: 619, distance: 475.0
